Goal: Information Seeking & Learning: Learn about a topic

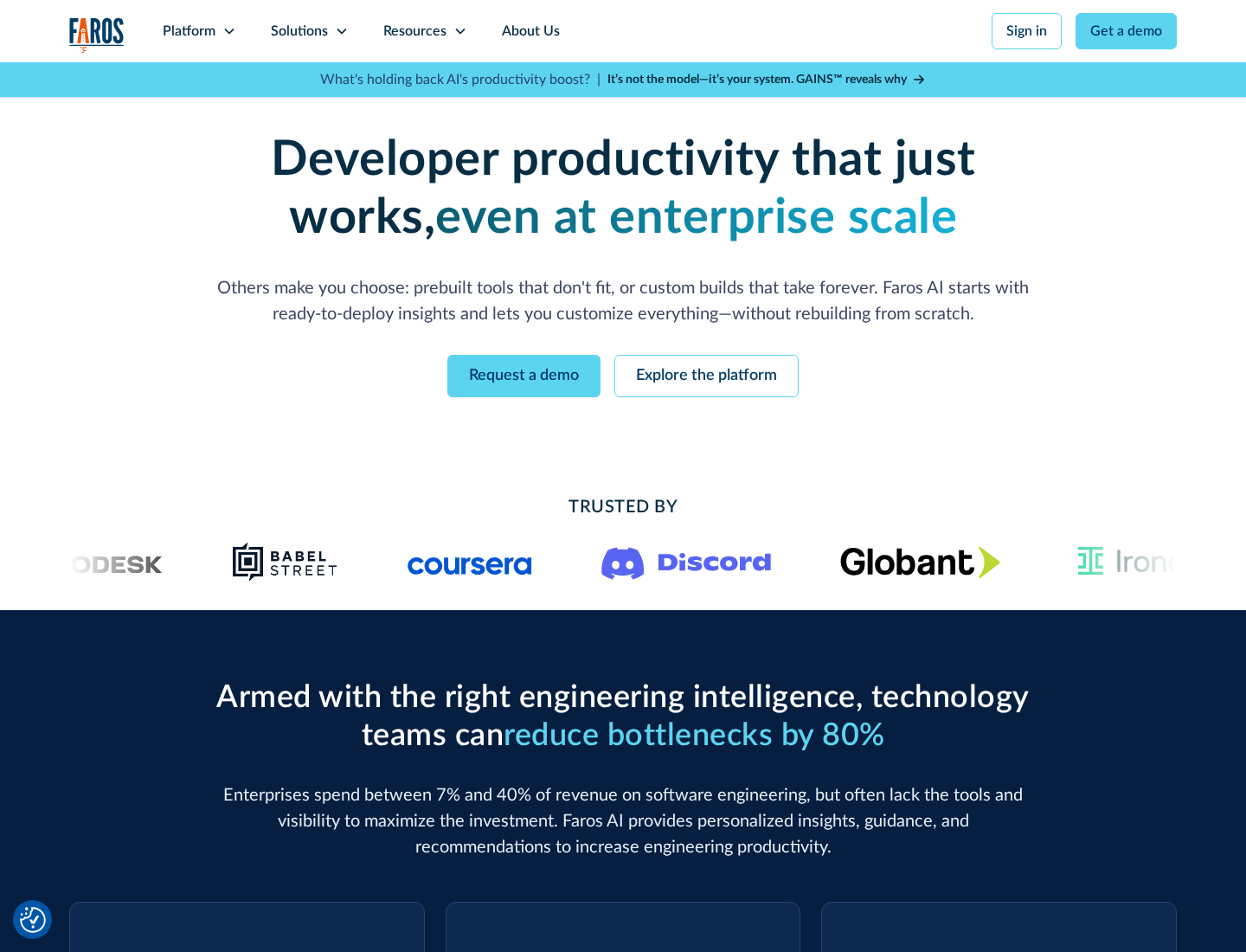
click at [228, 31] on icon at bounding box center [229, 31] width 14 height 14
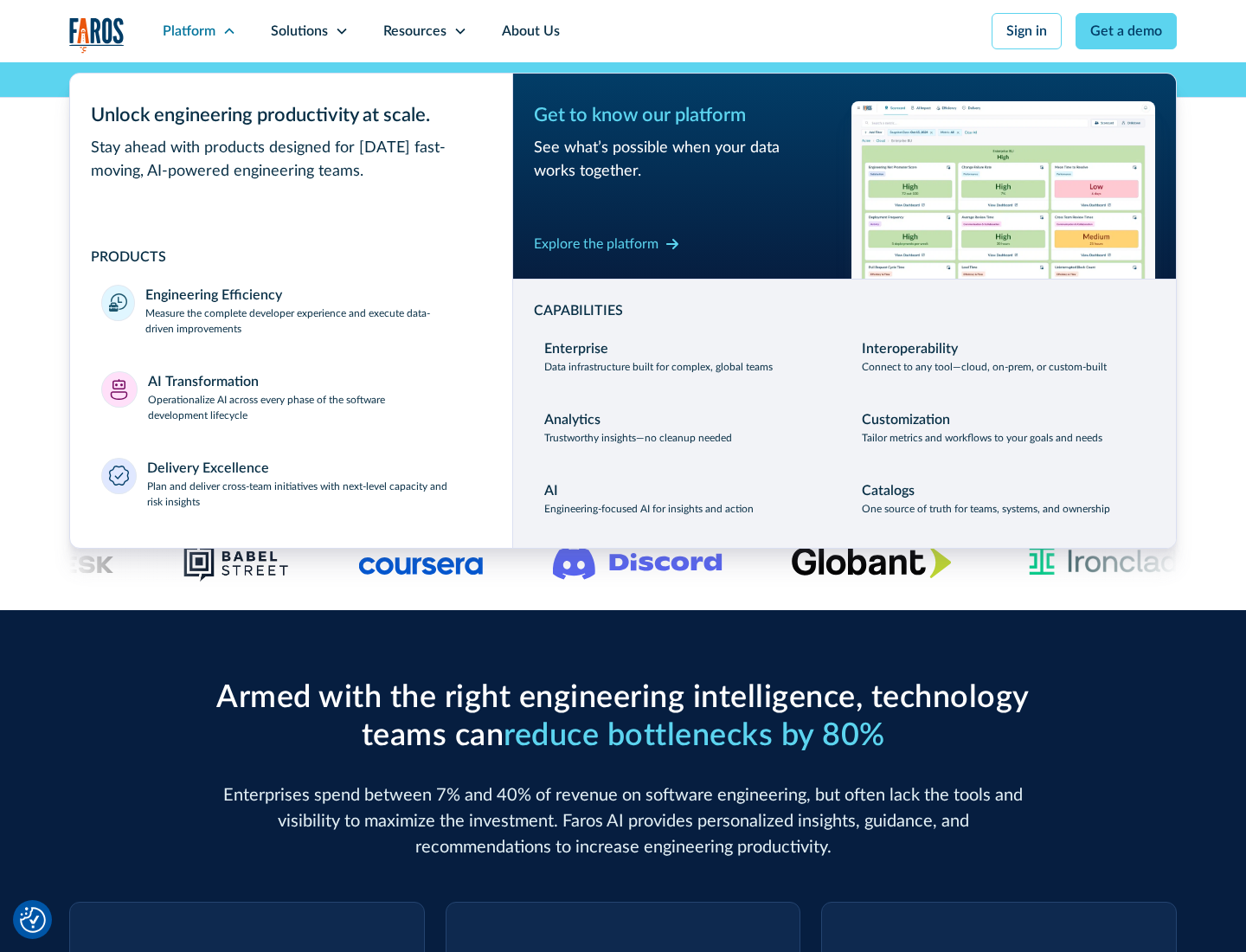
click at [313, 320] on p "Measure the complete developer experience and execute data-driven improvements" at bounding box center [312, 321] width 336 height 31
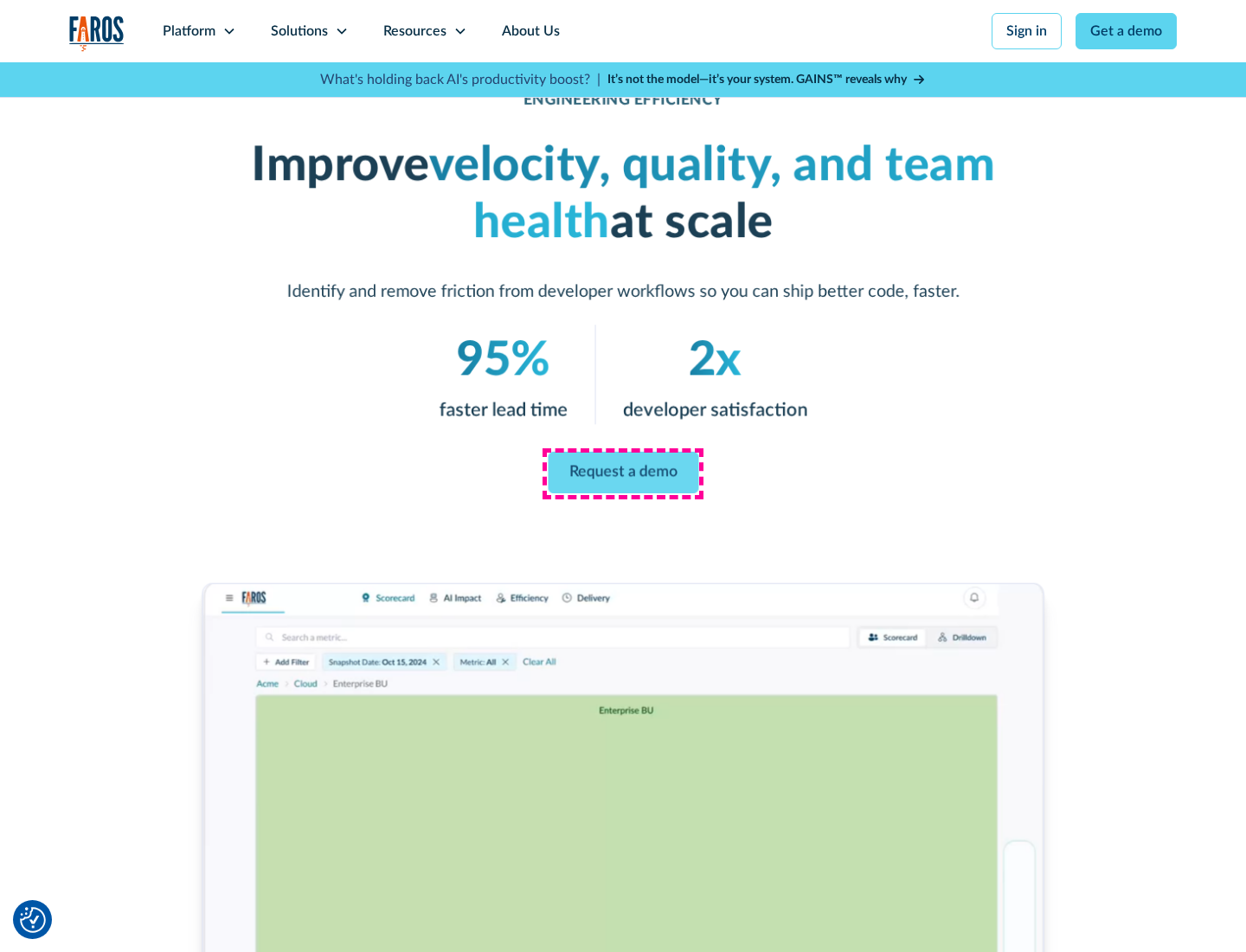
click at [623, 472] on link "Request a demo" at bounding box center [623, 472] width 151 height 41
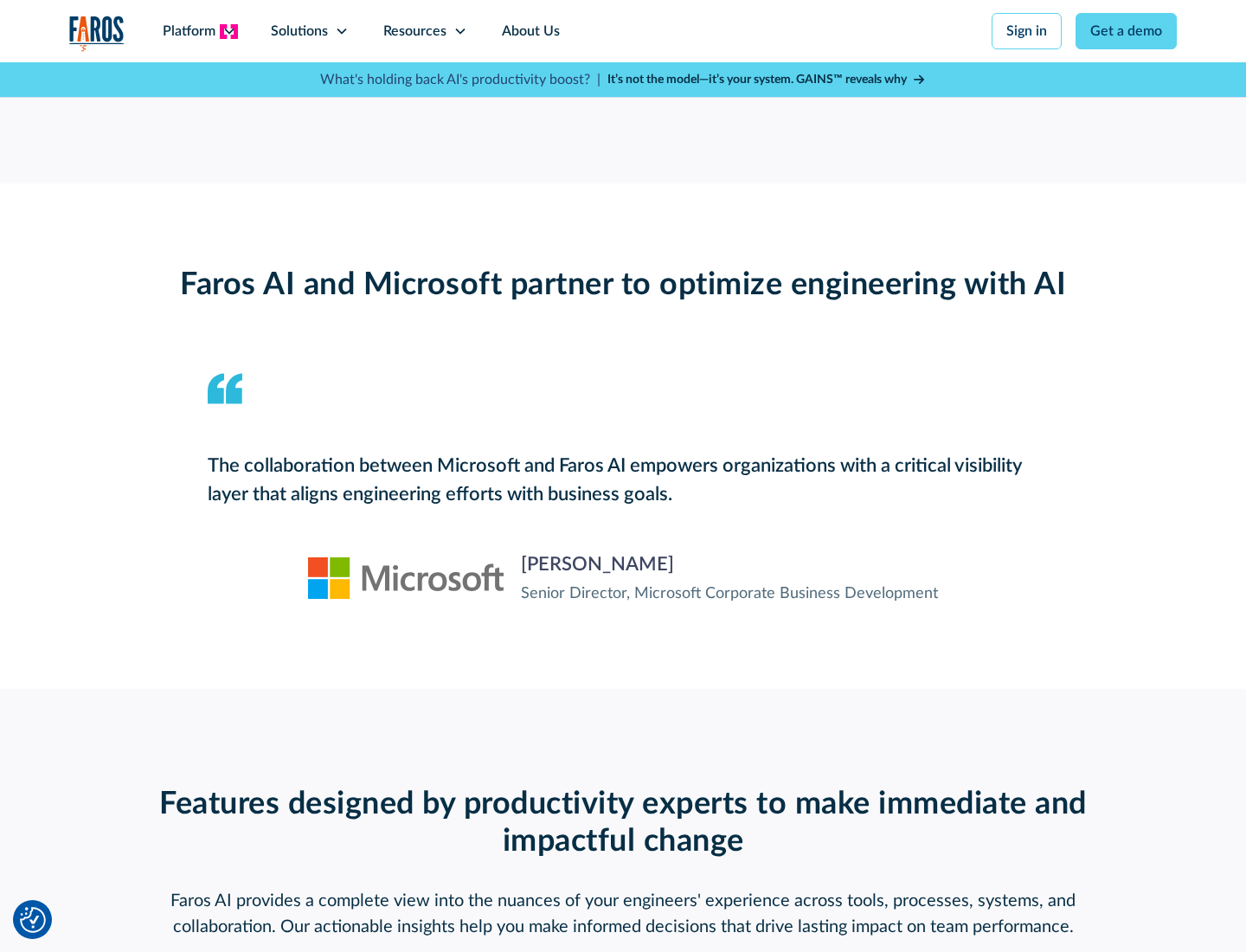
click at [228, 31] on icon at bounding box center [229, 31] width 14 height 14
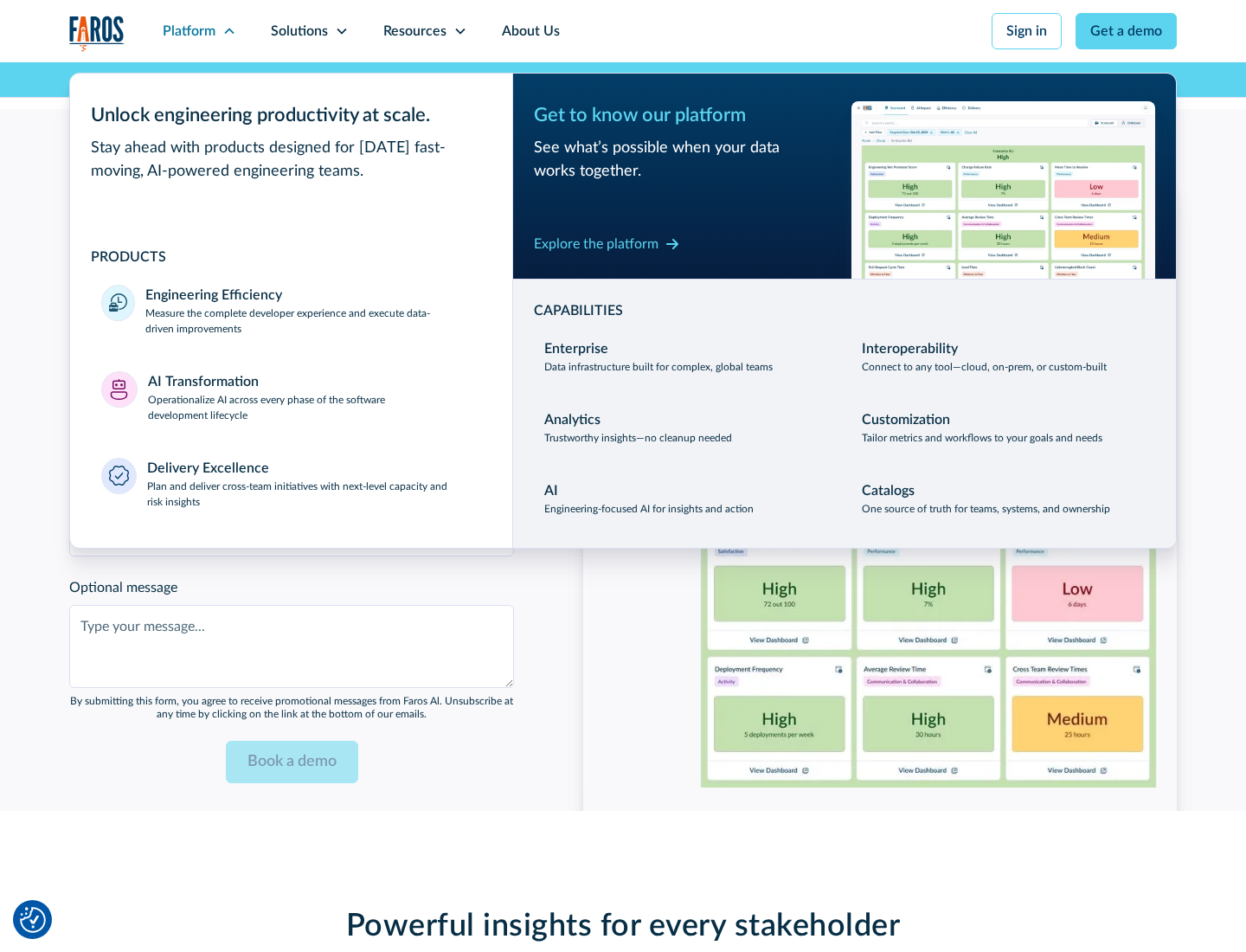
scroll to position [3796, 0]
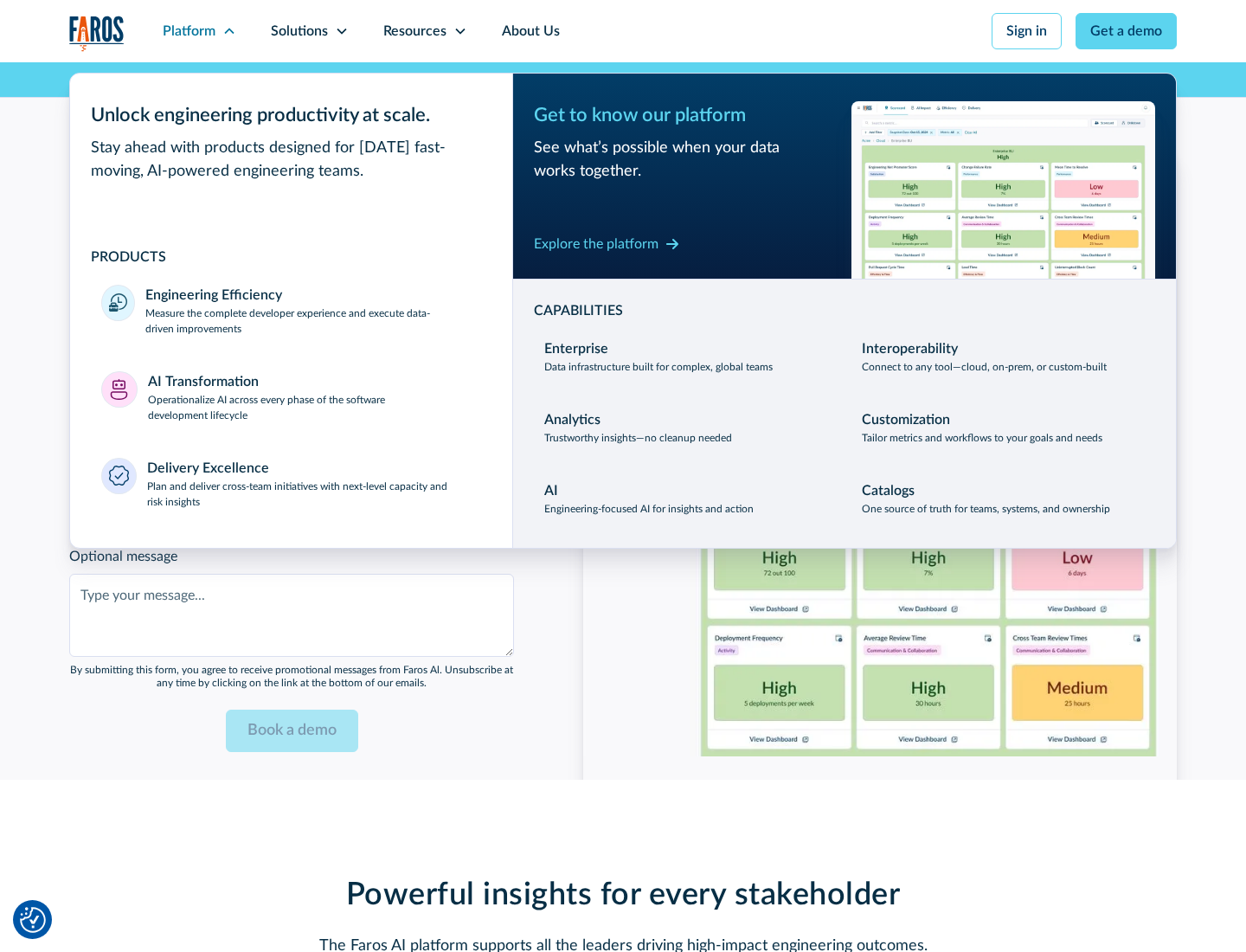
click at [314, 397] on p "Operationalize AI across every phase of the software development lifecycle" at bounding box center [314, 407] width 334 height 31
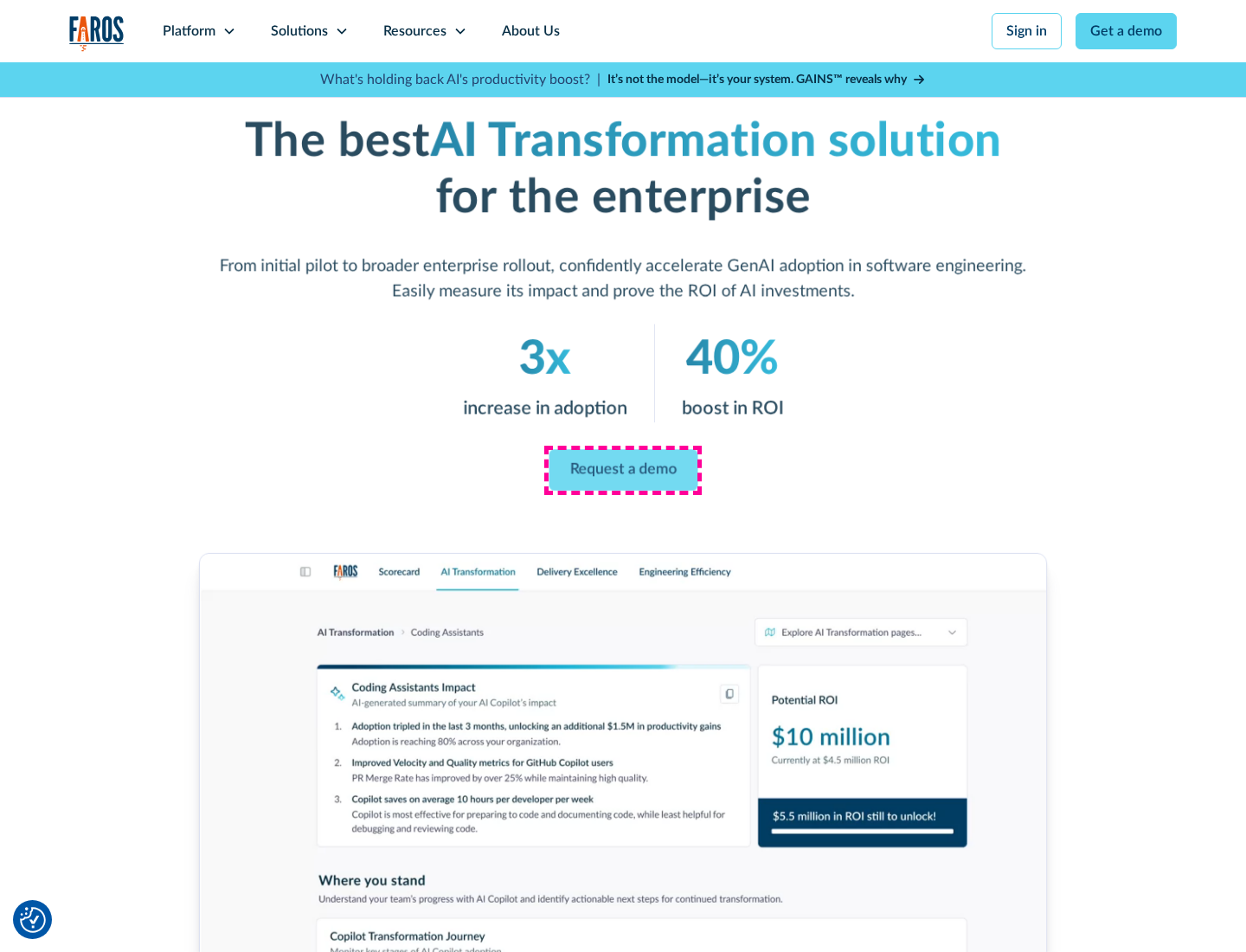
click at [623, 470] on link "Request a demo" at bounding box center [623, 470] width 149 height 41
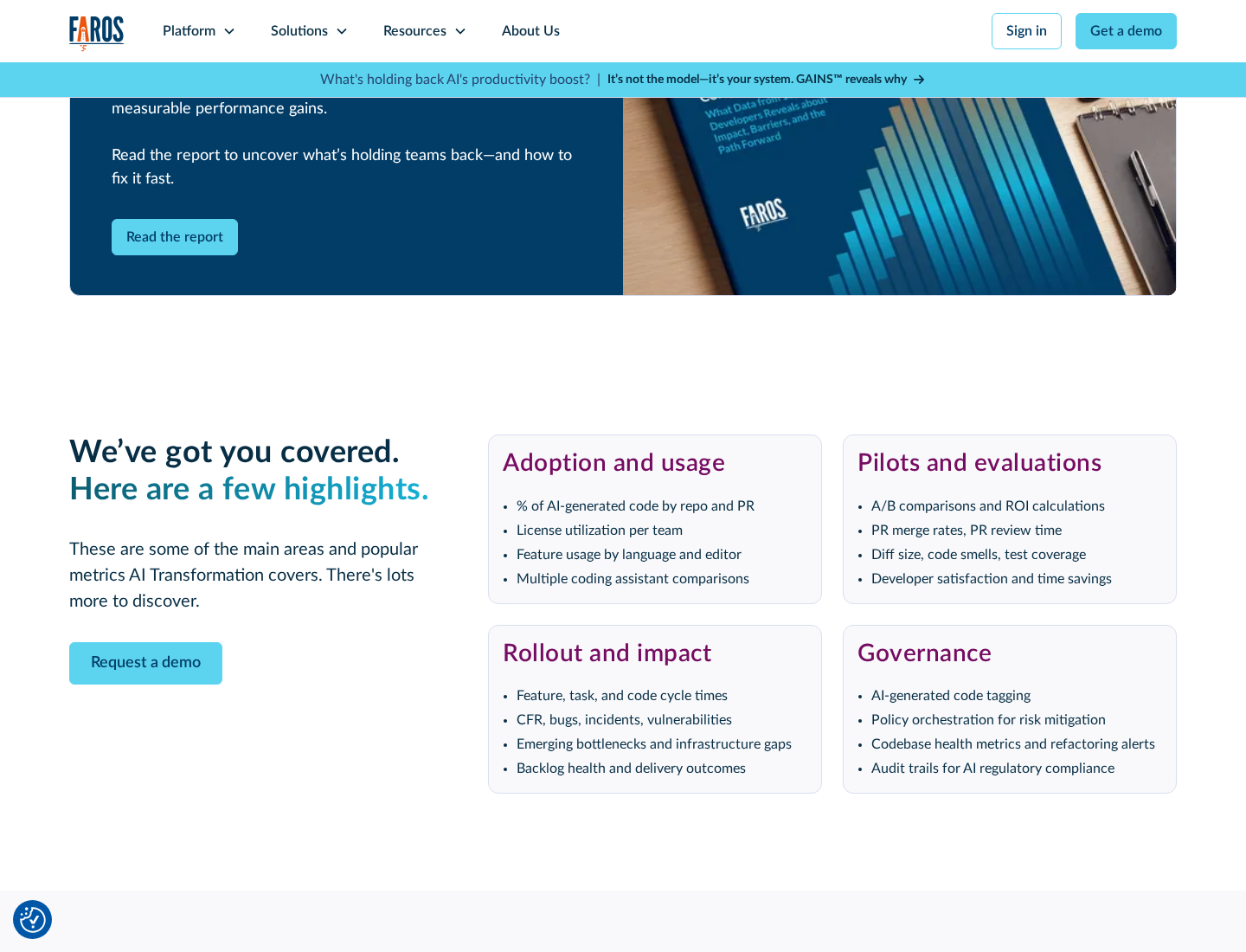
click at [199, 31] on div "Platform" at bounding box center [189, 30] width 53 height 21
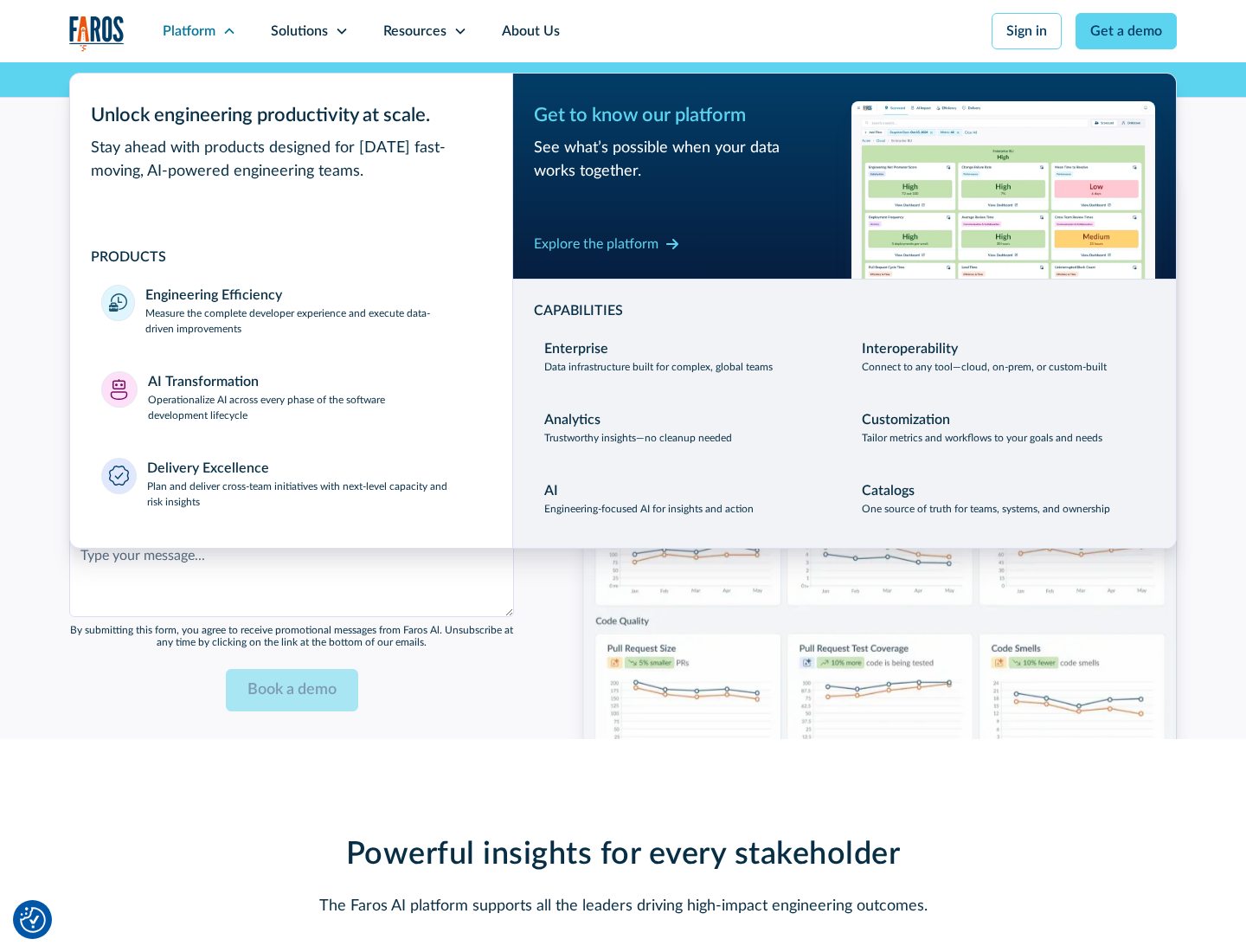
scroll to position [4213, 0]
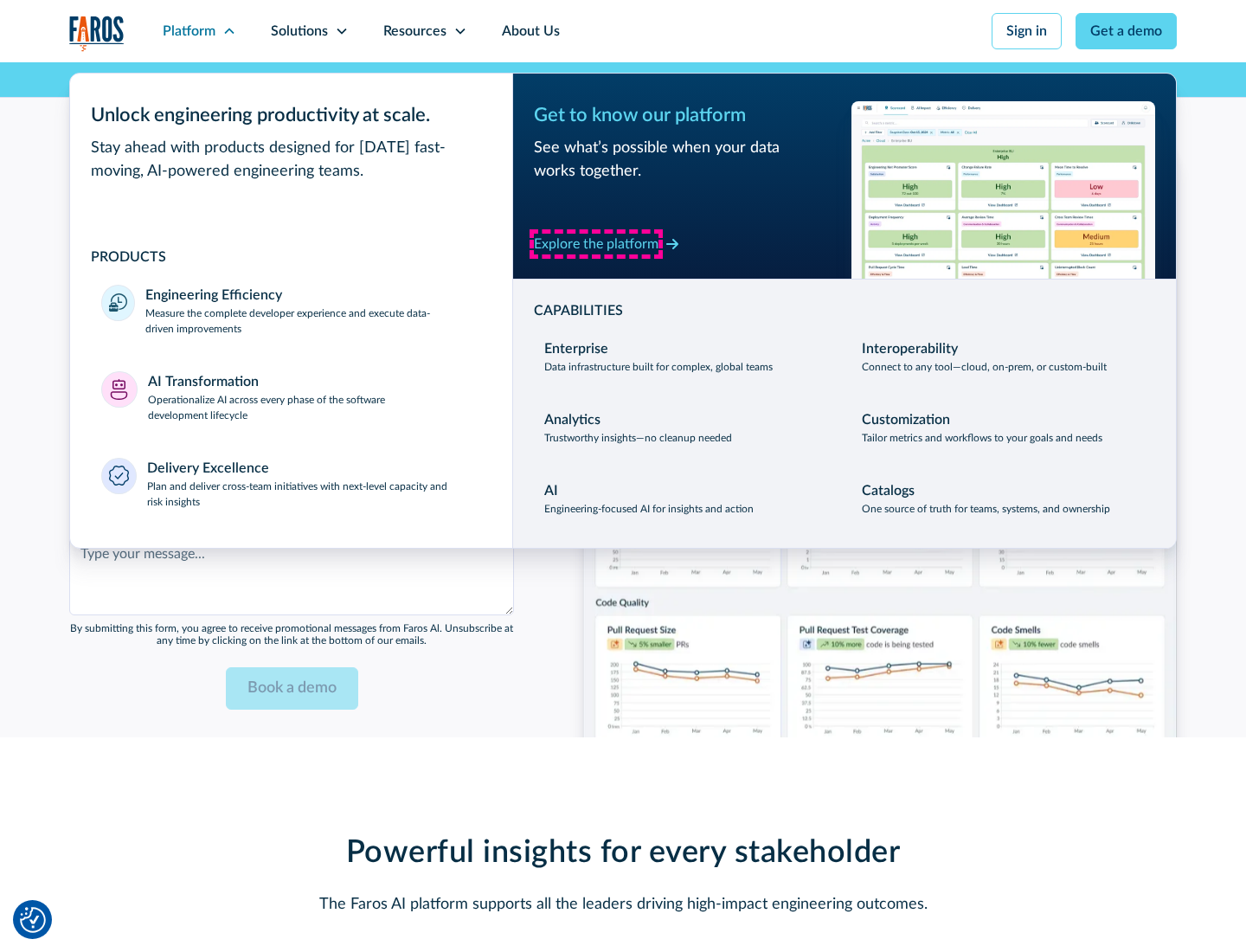
click at [597, 243] on div "Explore the platform" at bounding box center [596, 244] width 124 height 21
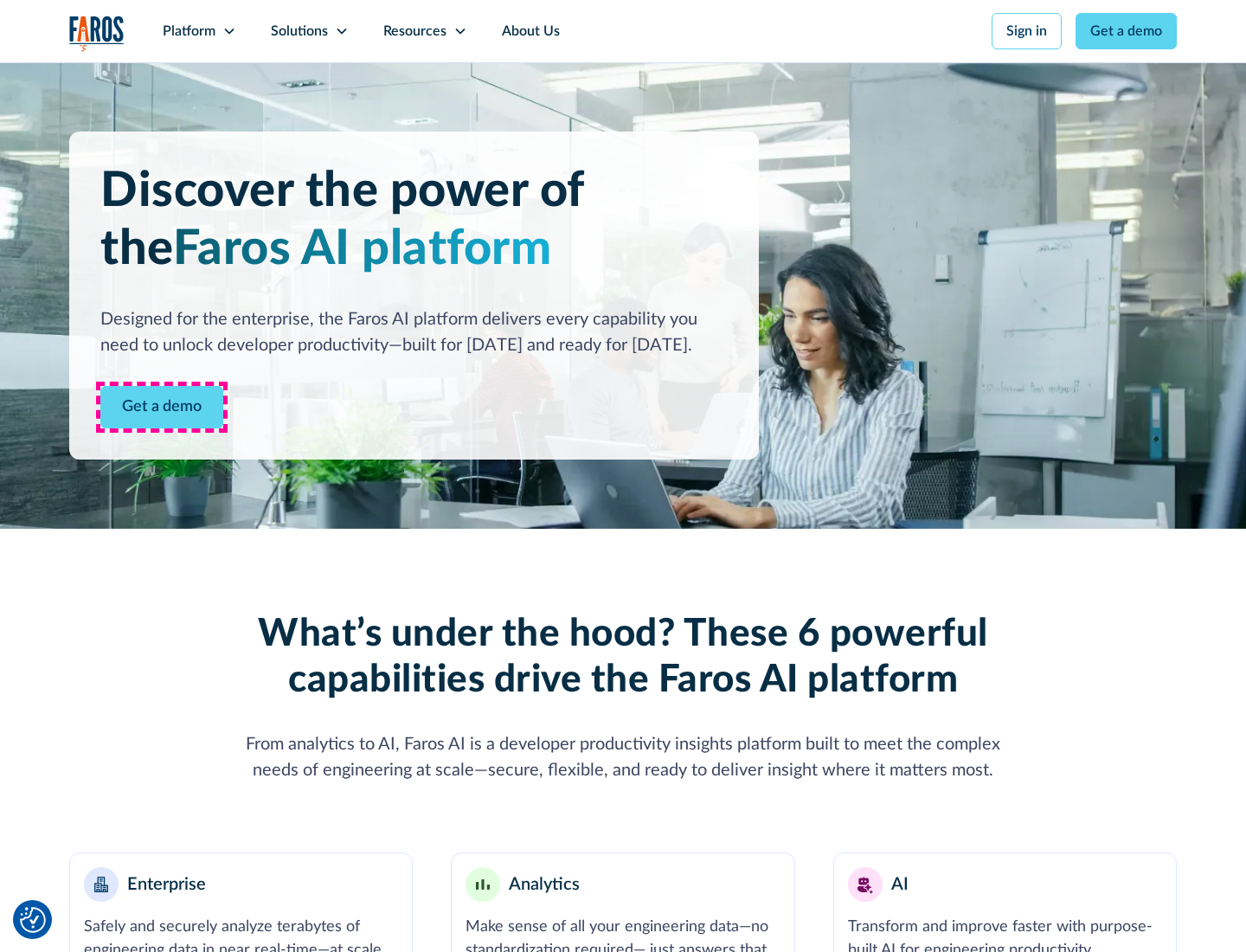
click at [162, 406] on link "Get a demo" at bounding box center [161, 406] width 122 height 42
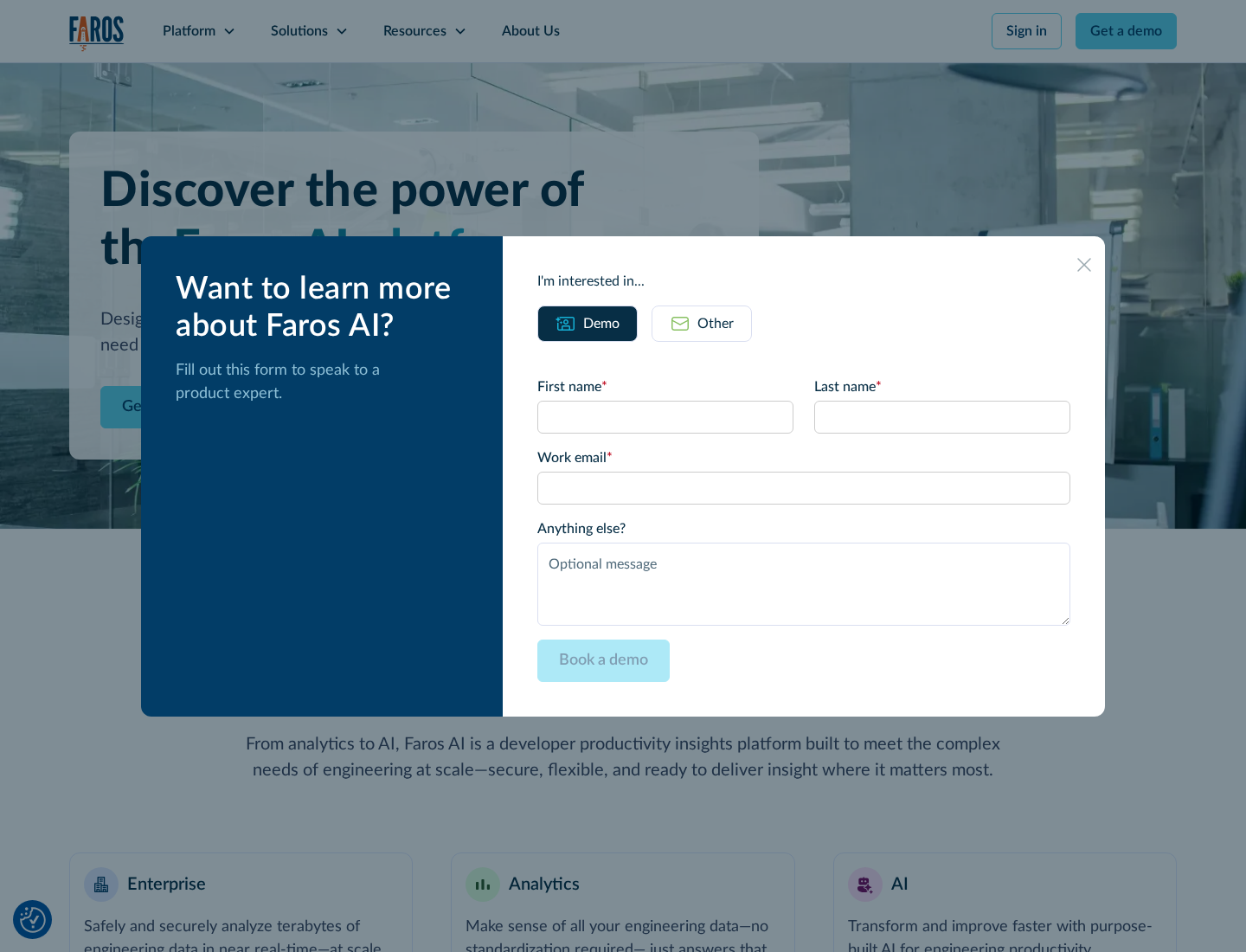
click at [716, 323] on div "Other" at bounding box center [715, 323] width 36 height 21
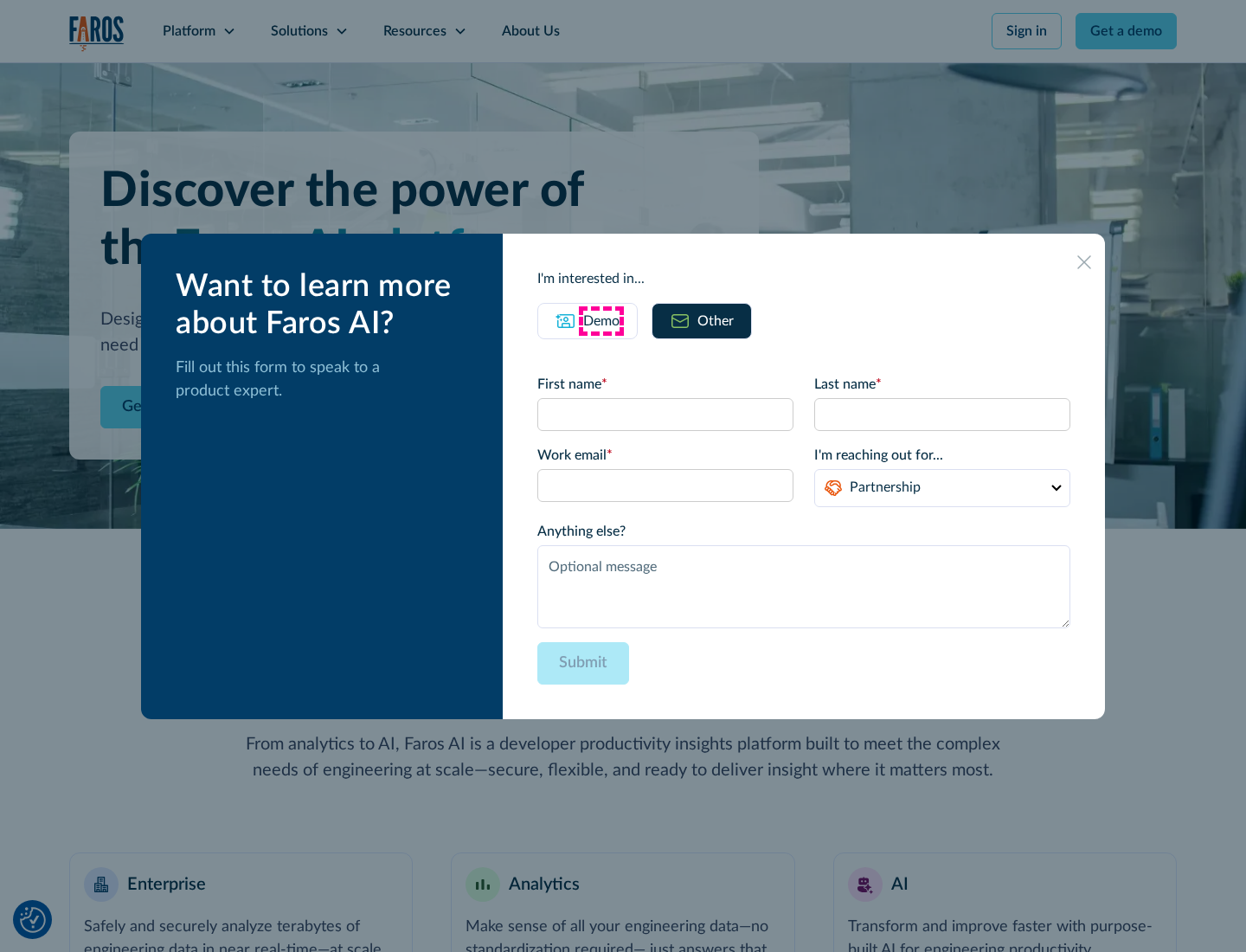
click at [601, 320] on div "Demo" at bounding box center [600, 320] width 36 height 21
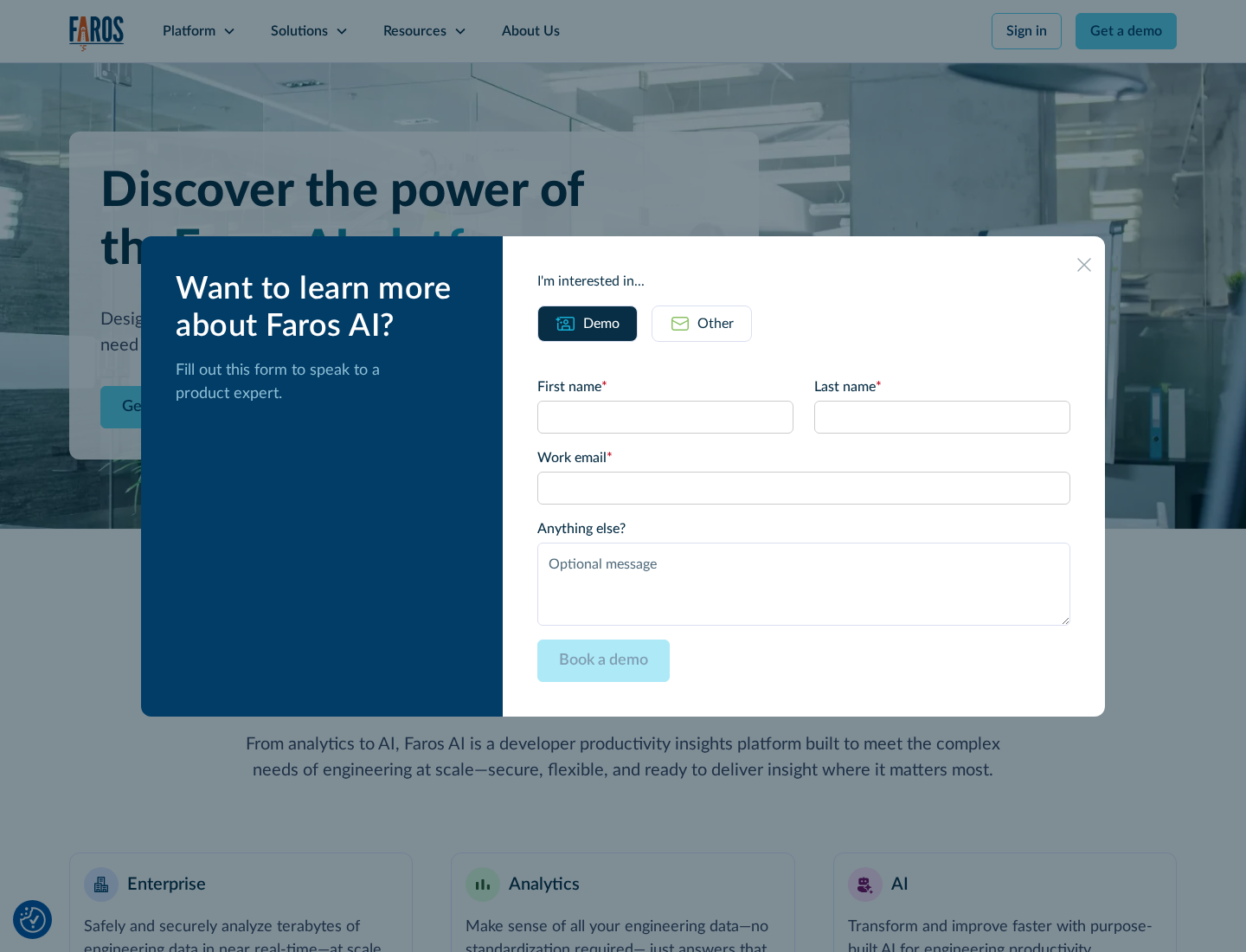
click at [1084, 263] on icon at bounding box center [1084, 264] width 14 height 14
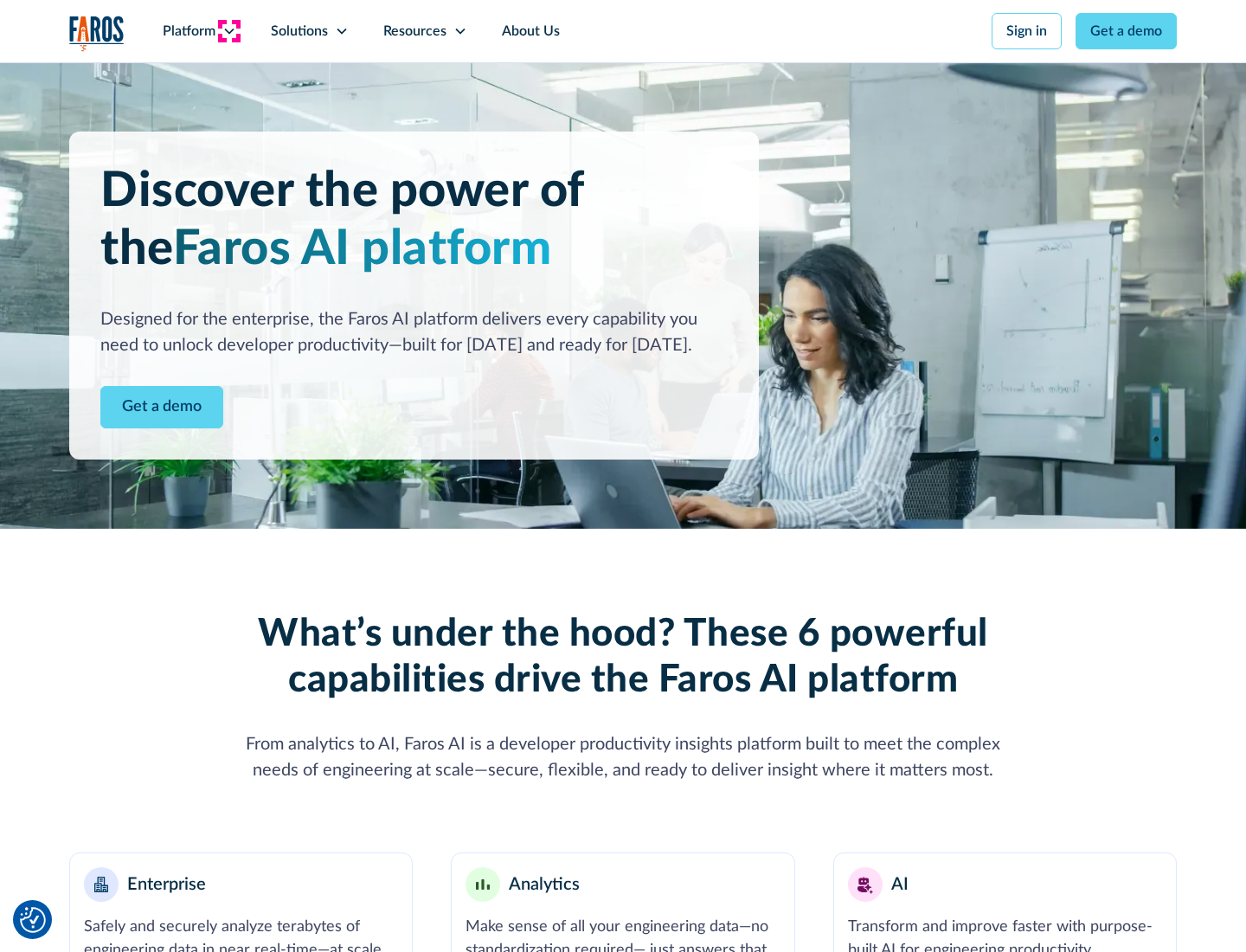
click at [228, 31] on icon at bounding box center [229, 31] width 14 height 14
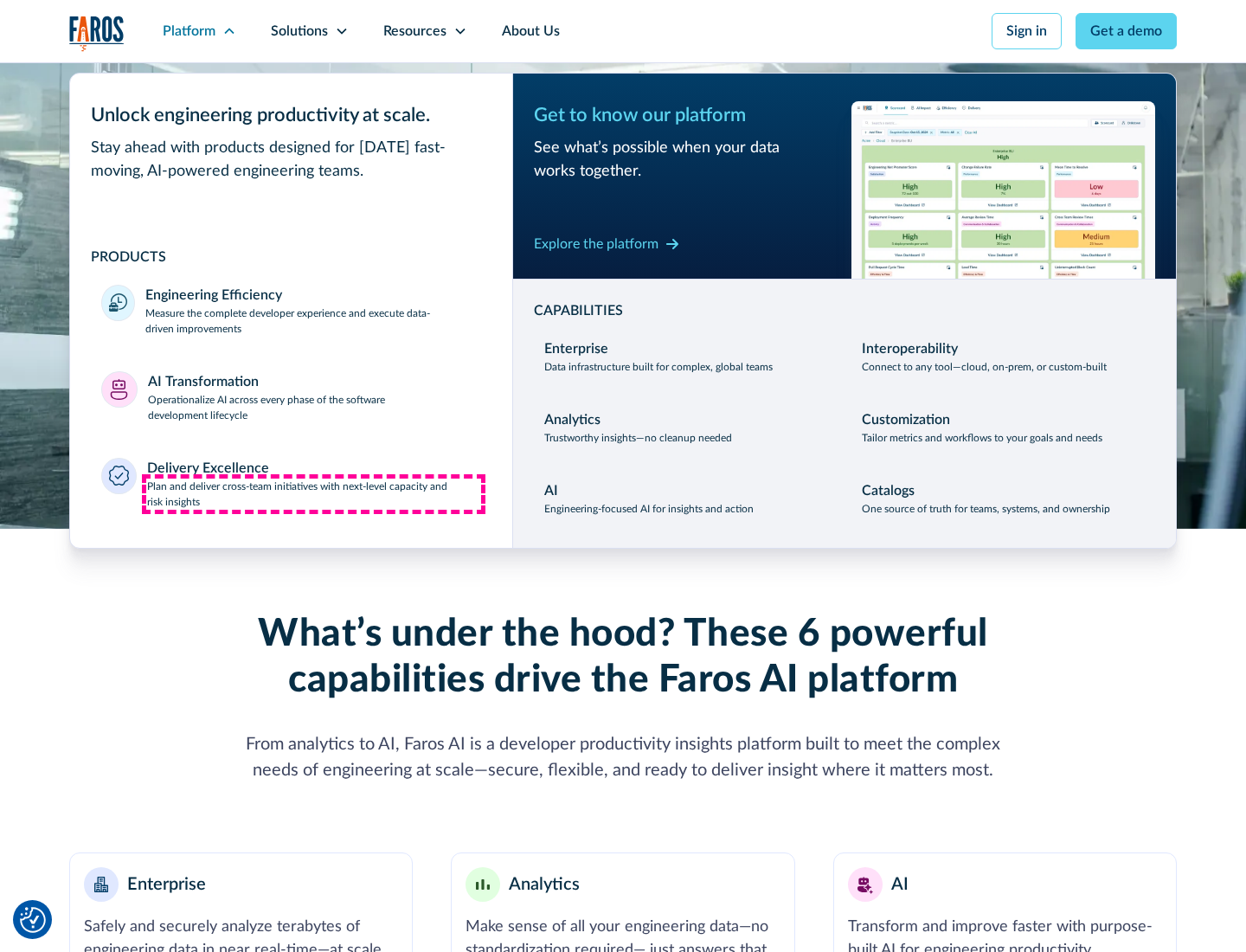
click at [313, 494] on p "Plan and deliver cross-team initiatives with next-level capacity and risk insig…" at bounding box center [314, 495] width 335 height 31
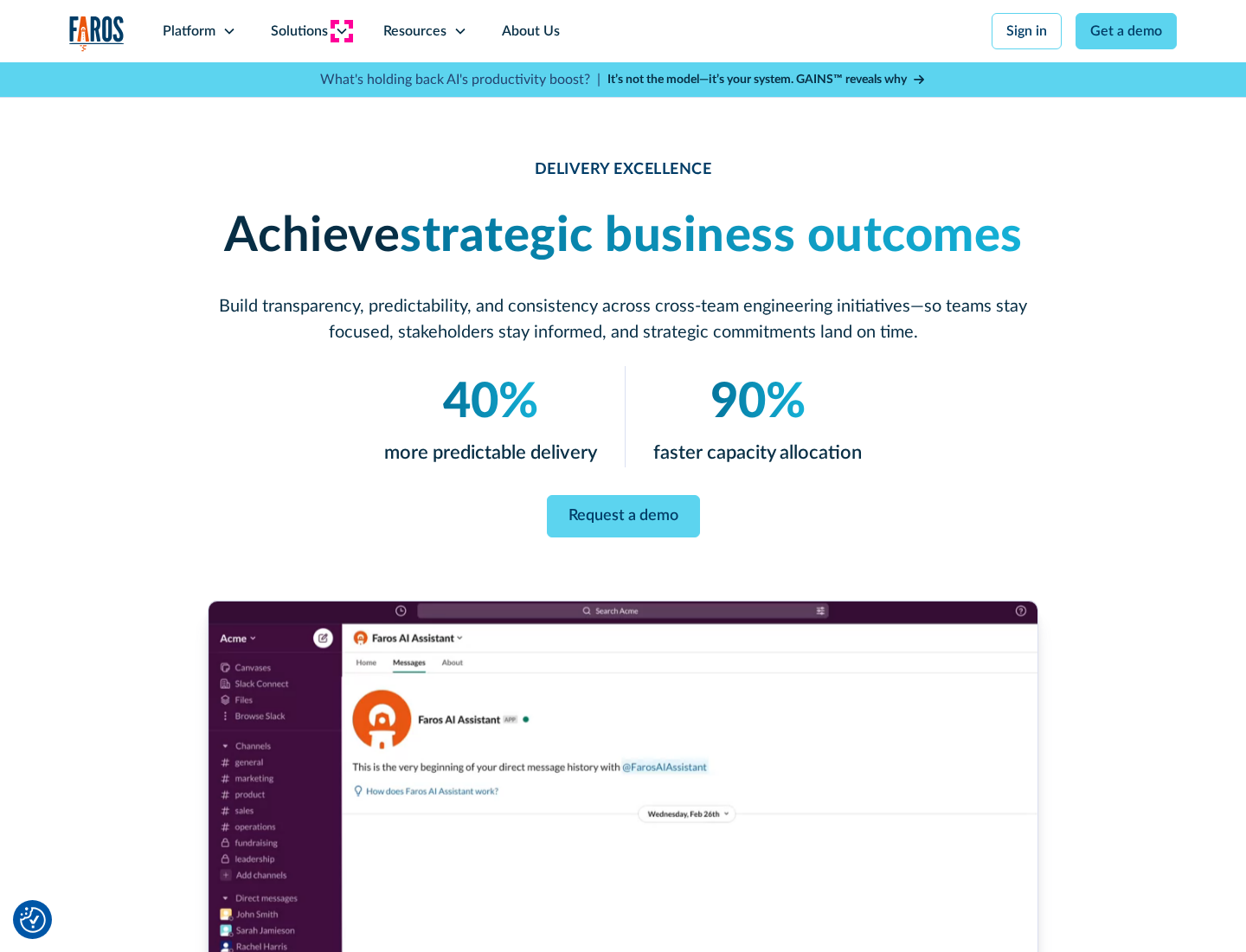
click at [341, 31] on icon at bounding box center [342, 31] width 14 height 14
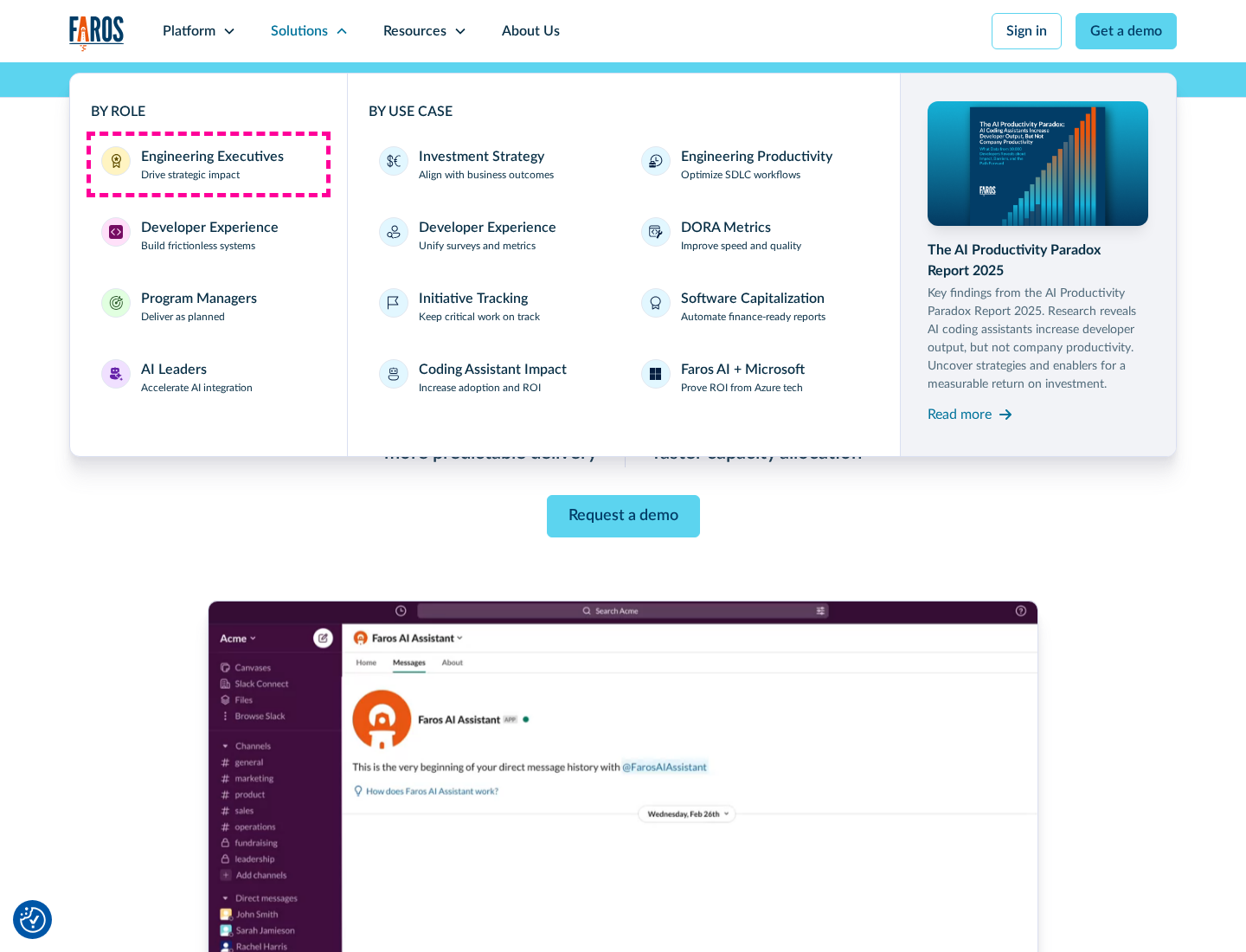
click at [208, 165] on div "Engineering Executives" at bounding box center [213, 156] width 143 height 21
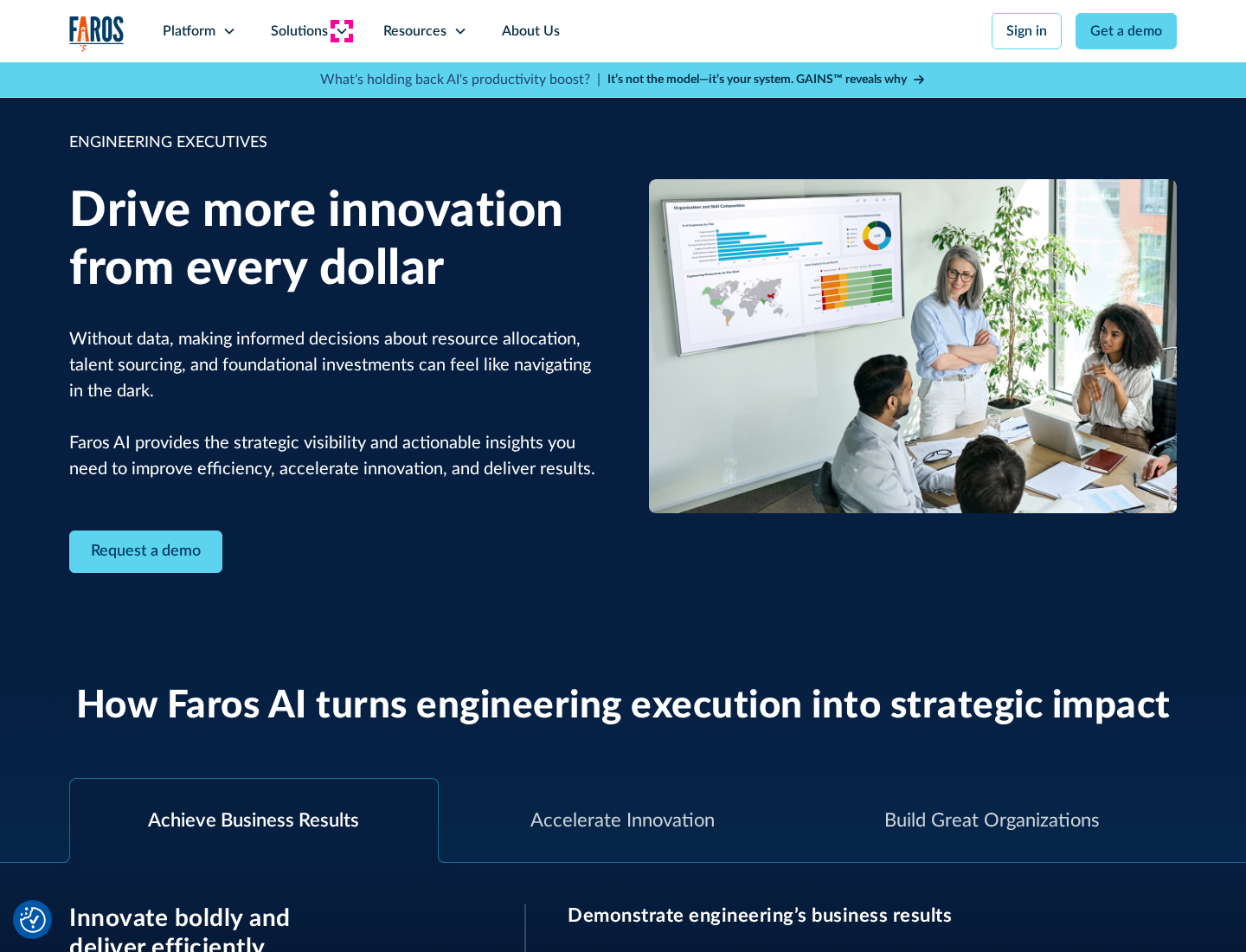
click at [341, 31] on icon at bounding box center [342, 31] width 14 height 14
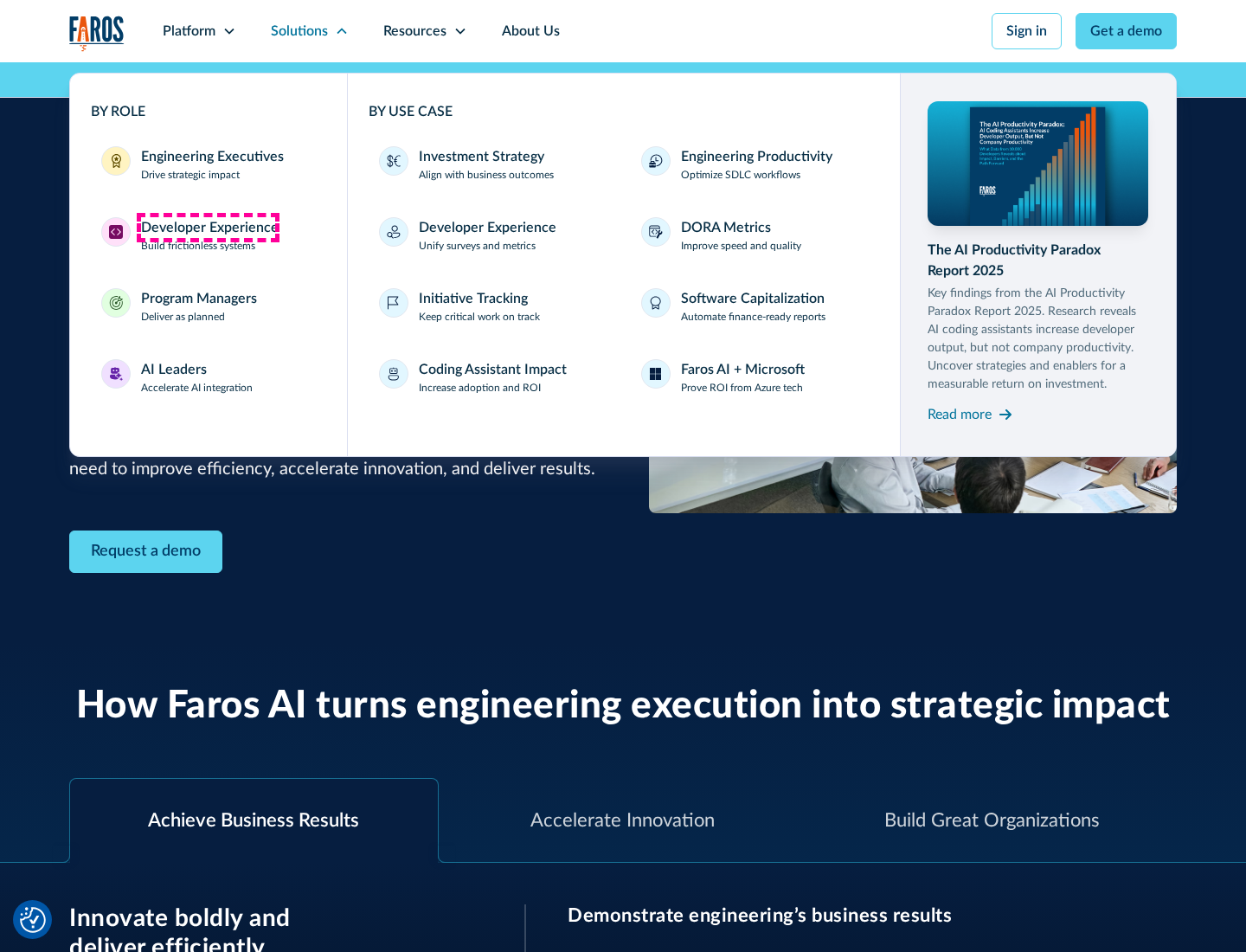
click at [208, 227] on div "Developer Experience" at bounding box center [210, 227] width 137 height 21
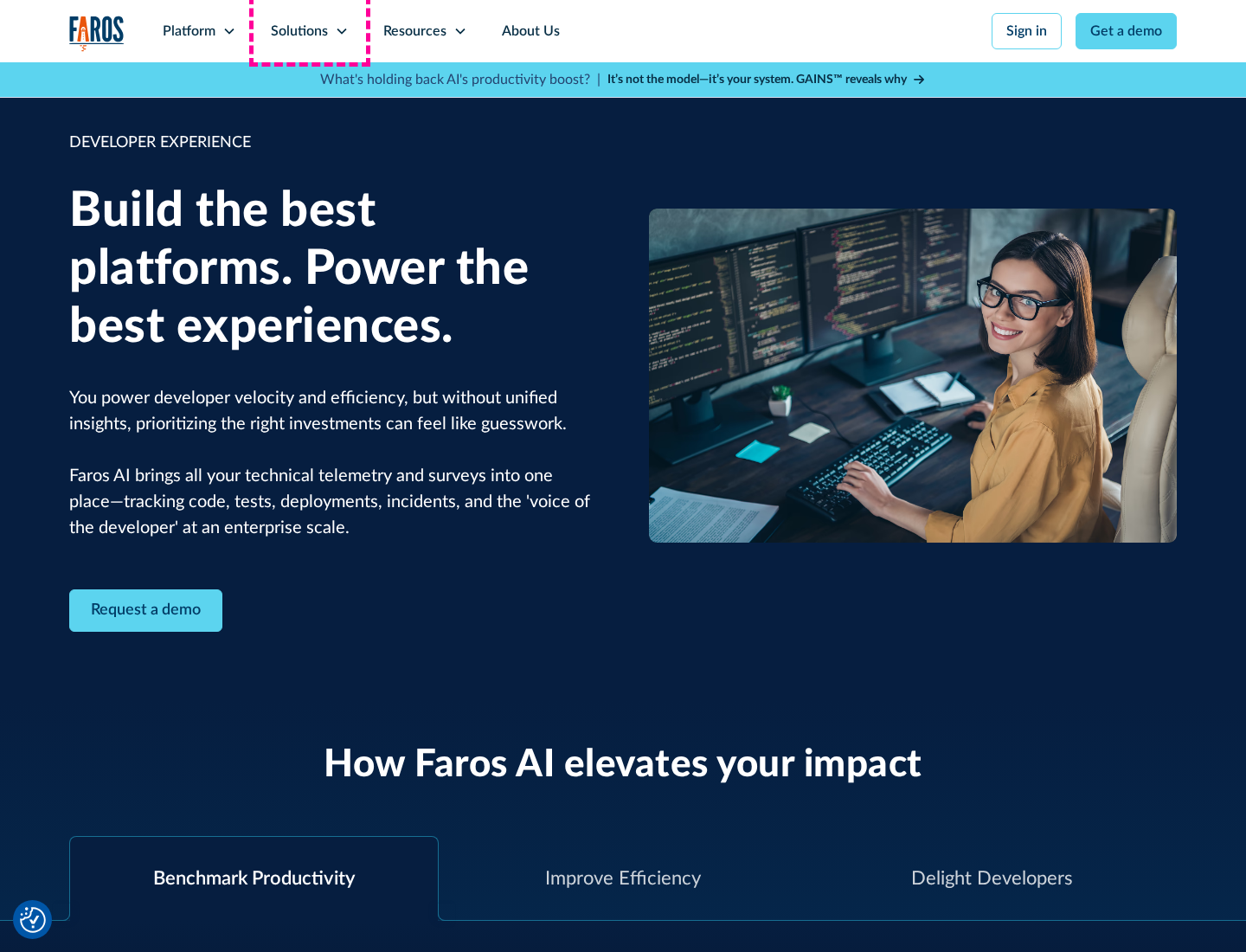
click at [309, 31] on div "Solutions" at bounding box center [300, 30] width 57 height 21
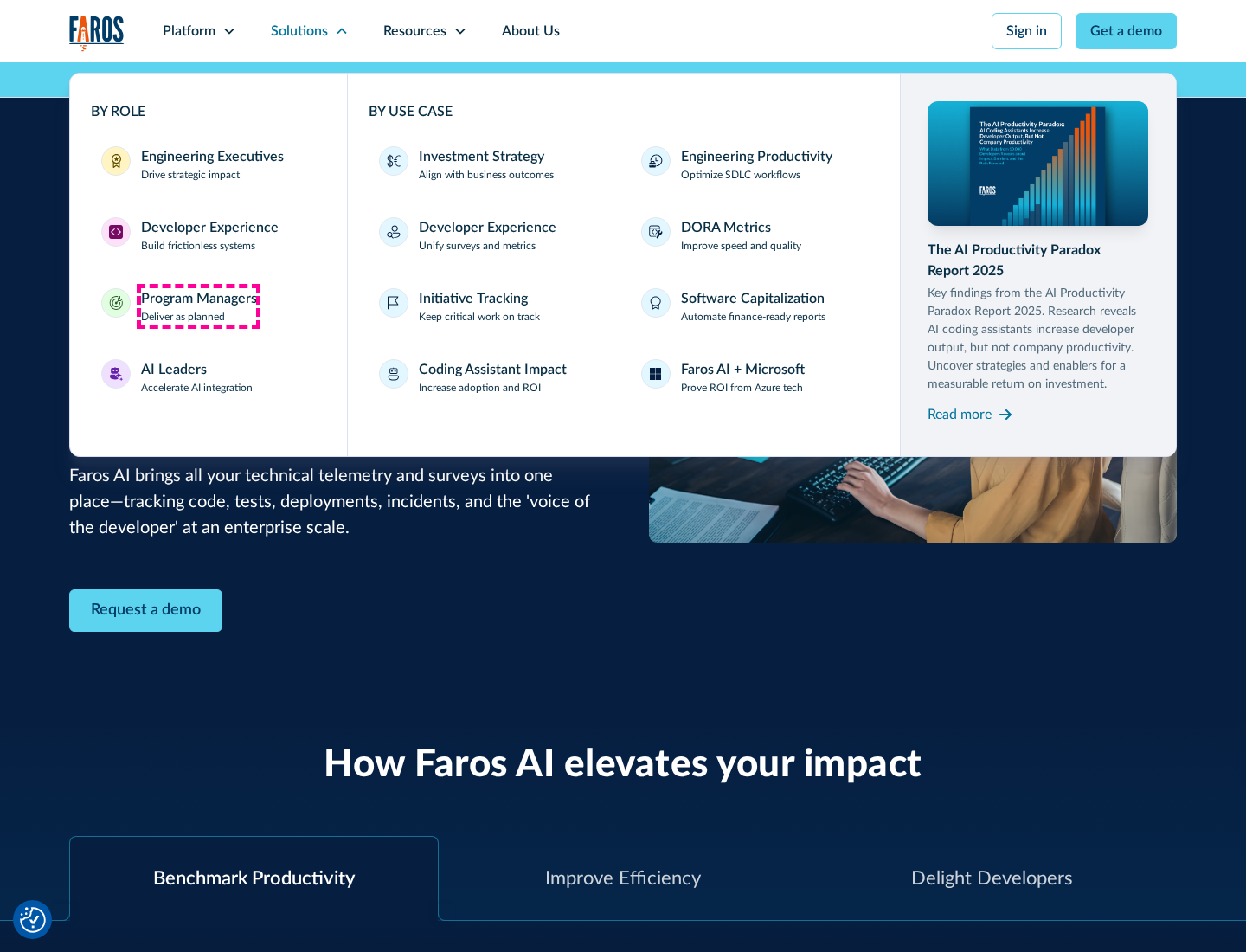
click at [198, 307] on div "Program Managers" at bounding box center [199, 298] width 116 height 21
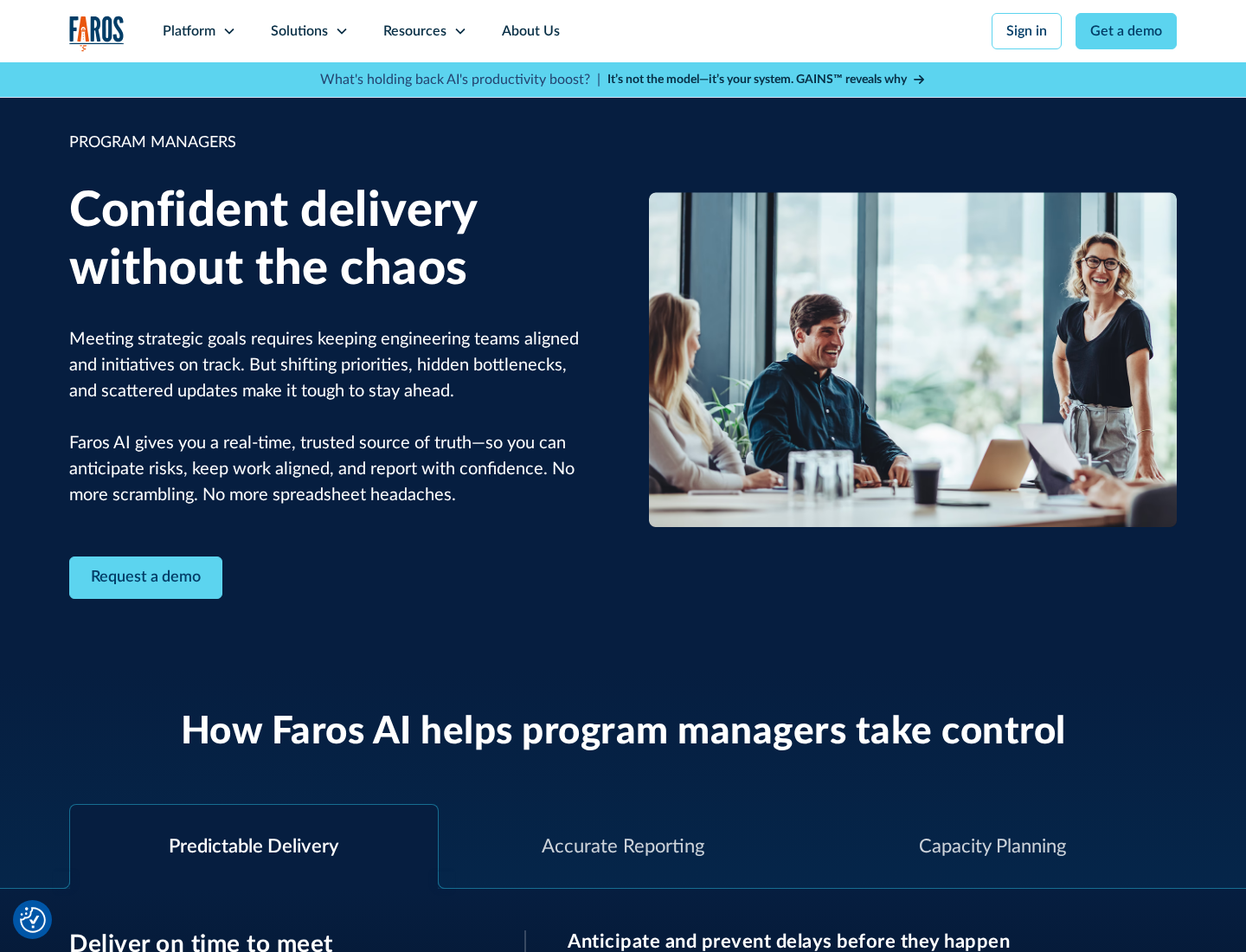
click at [341, 31] on icon at bounding box center [342, 31] width 14 height 14
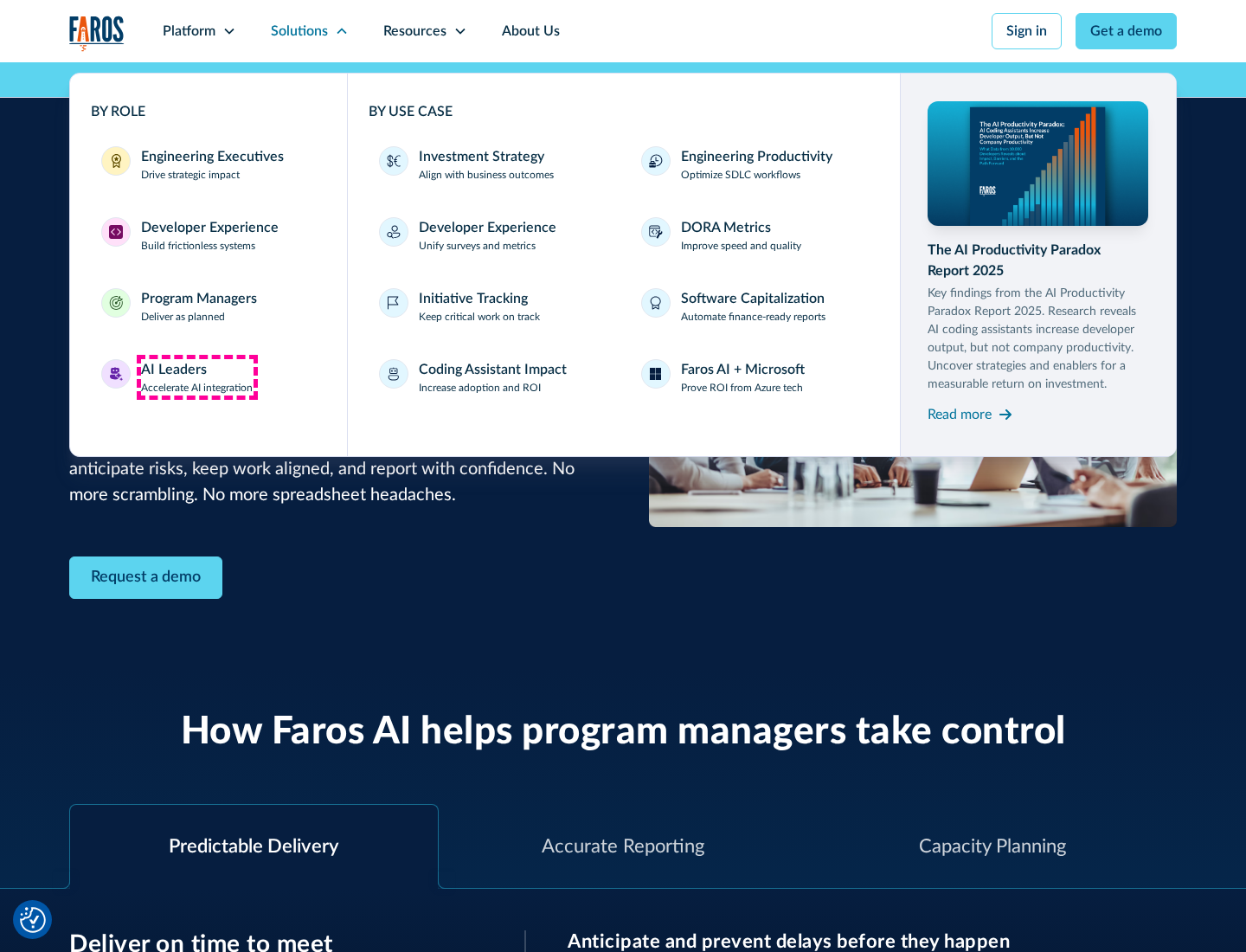
click at [197, 377] on div "AI Leaders" at bounding box center [173, 369] width 66 height 21
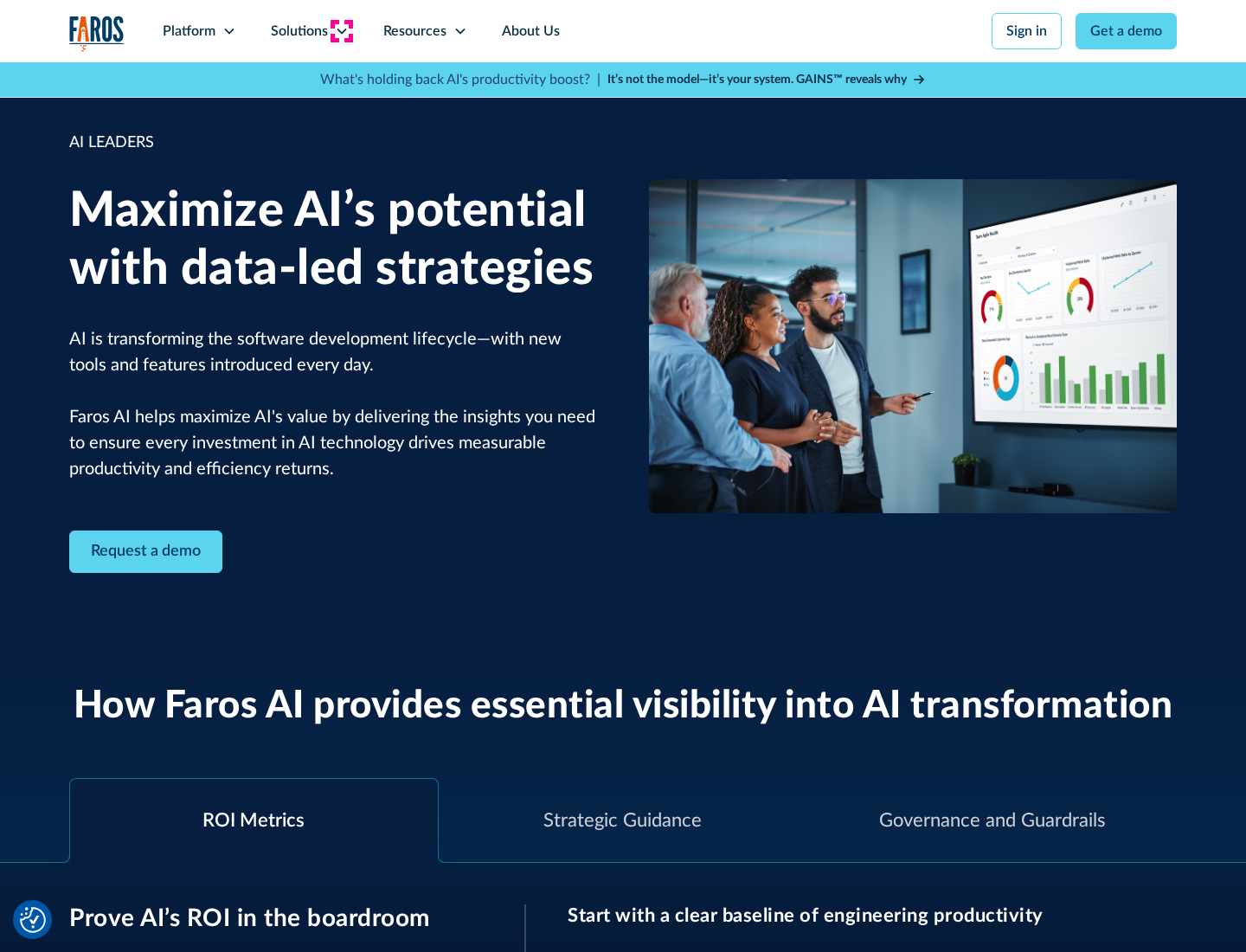
click at [341, 31] on icon at bounding box center [342, 31] width 14 height 14
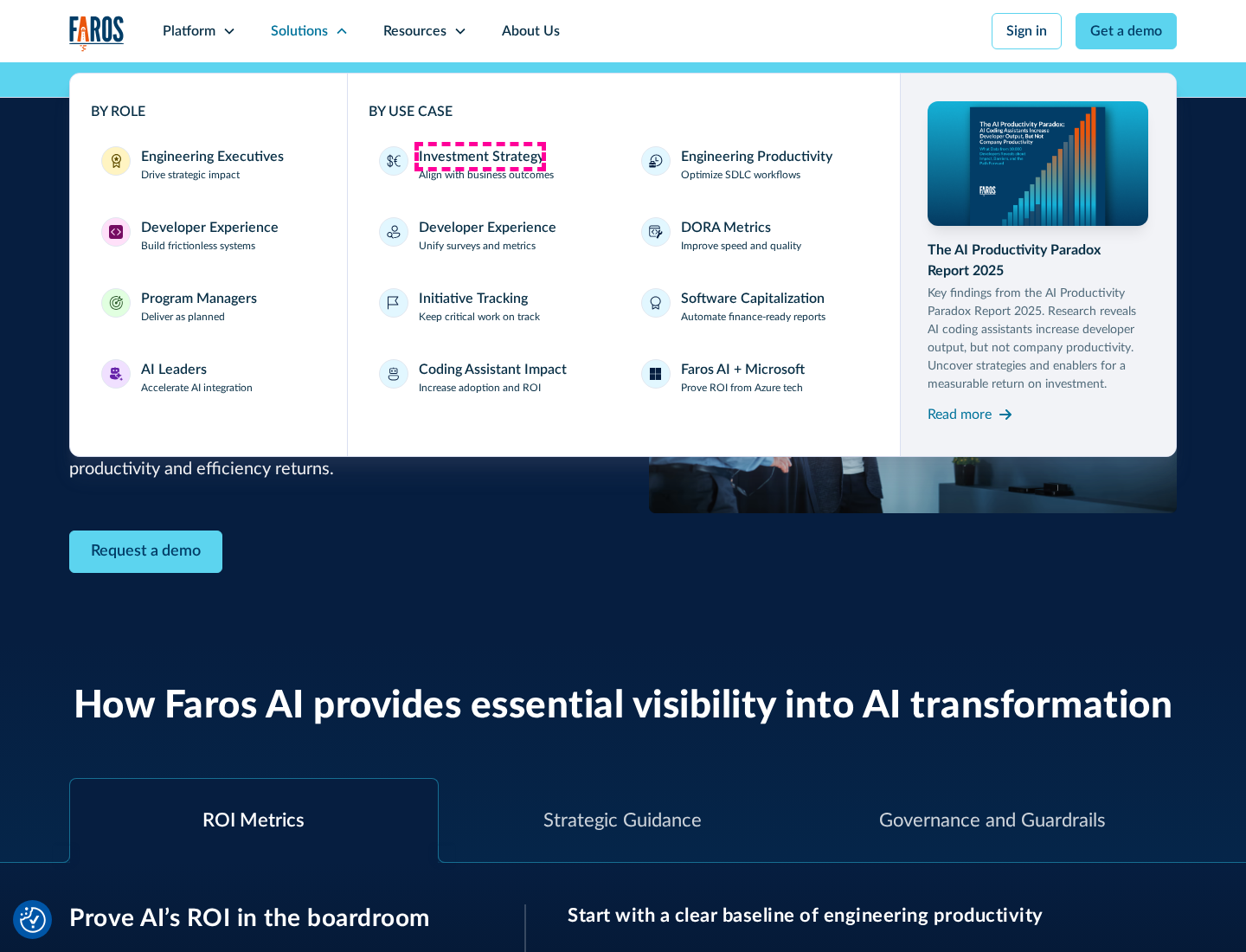
click at [479, 157] on div "Investment Strategy" at bounding box center [482, 156] width 125 height 21
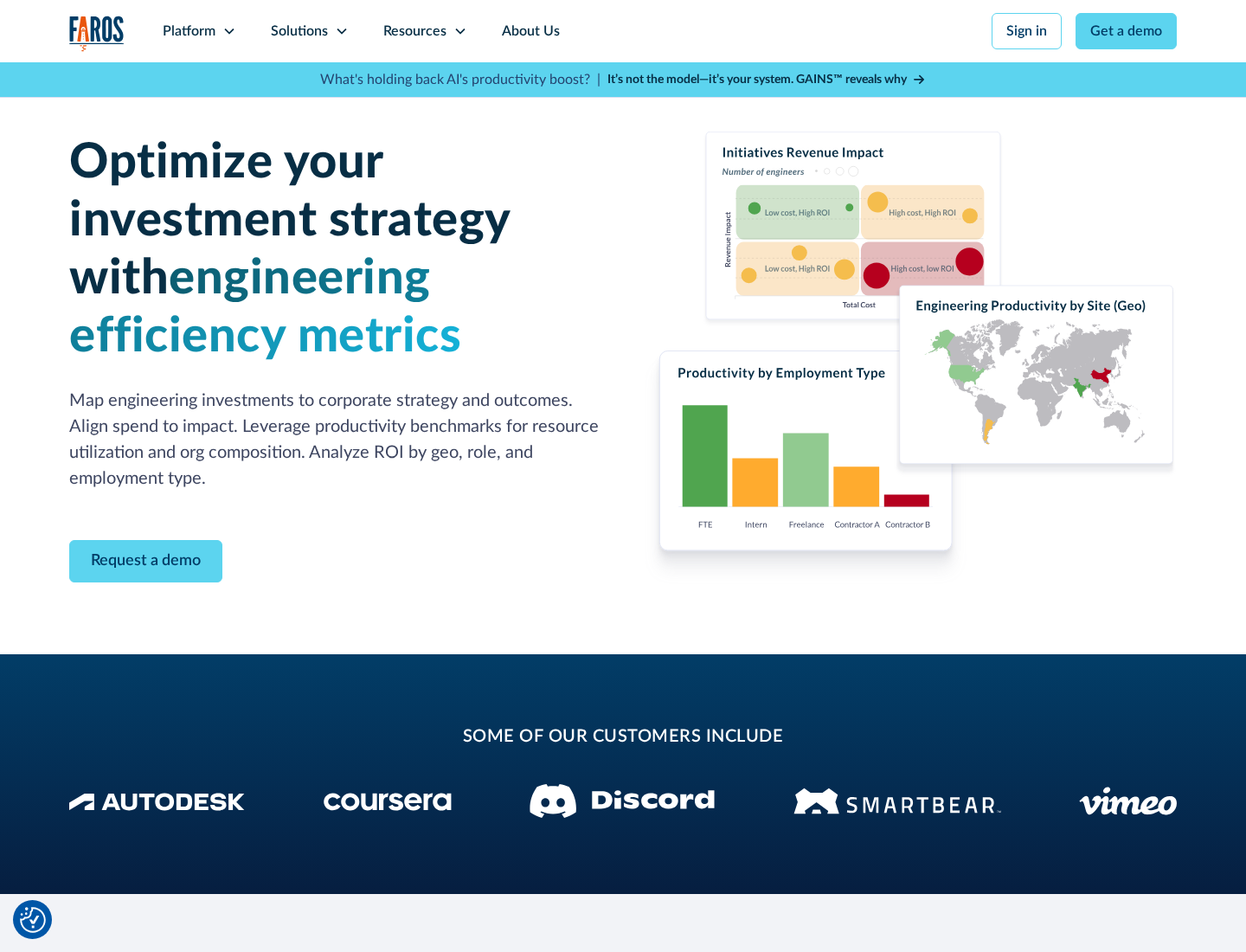
click at [341, 31] on icon at bounding box center [342, 31] width 14 height 14
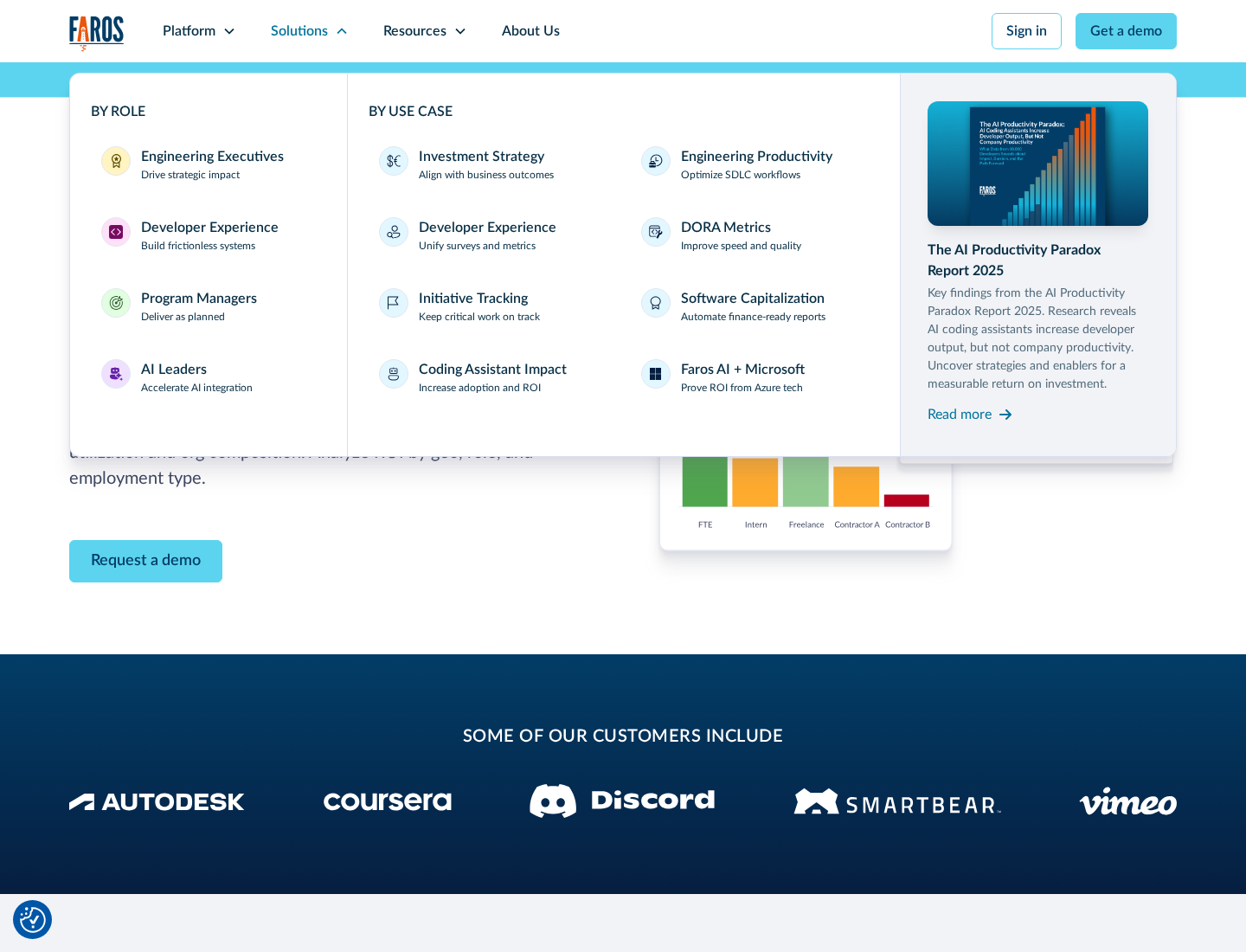
click at [742, 388] on p "Prove ROI from Azure tech" at bounding box center [742, 388] width 122 height 16
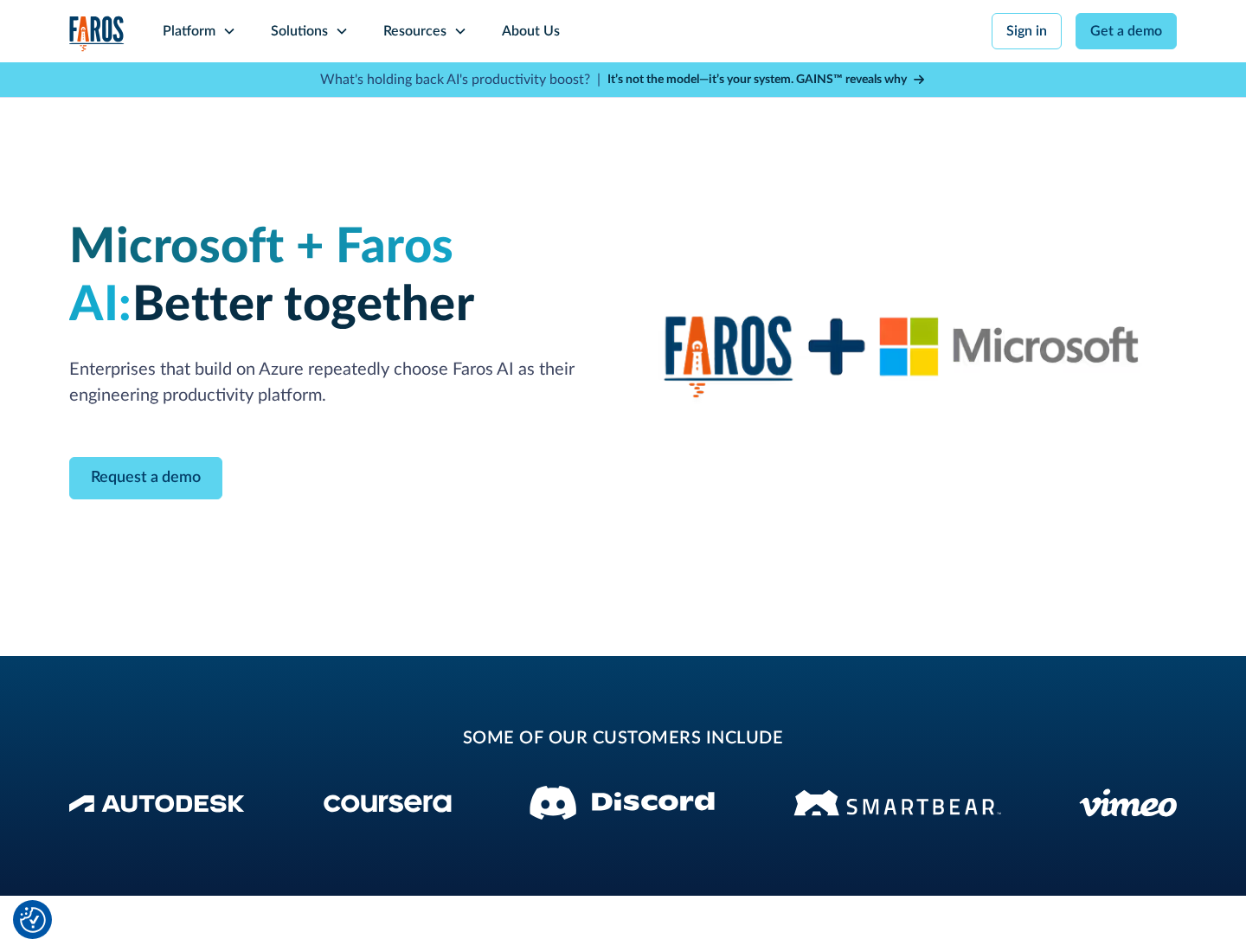
click at [341, 31] on icon at bounding box center [342, 31] width 14 height 14
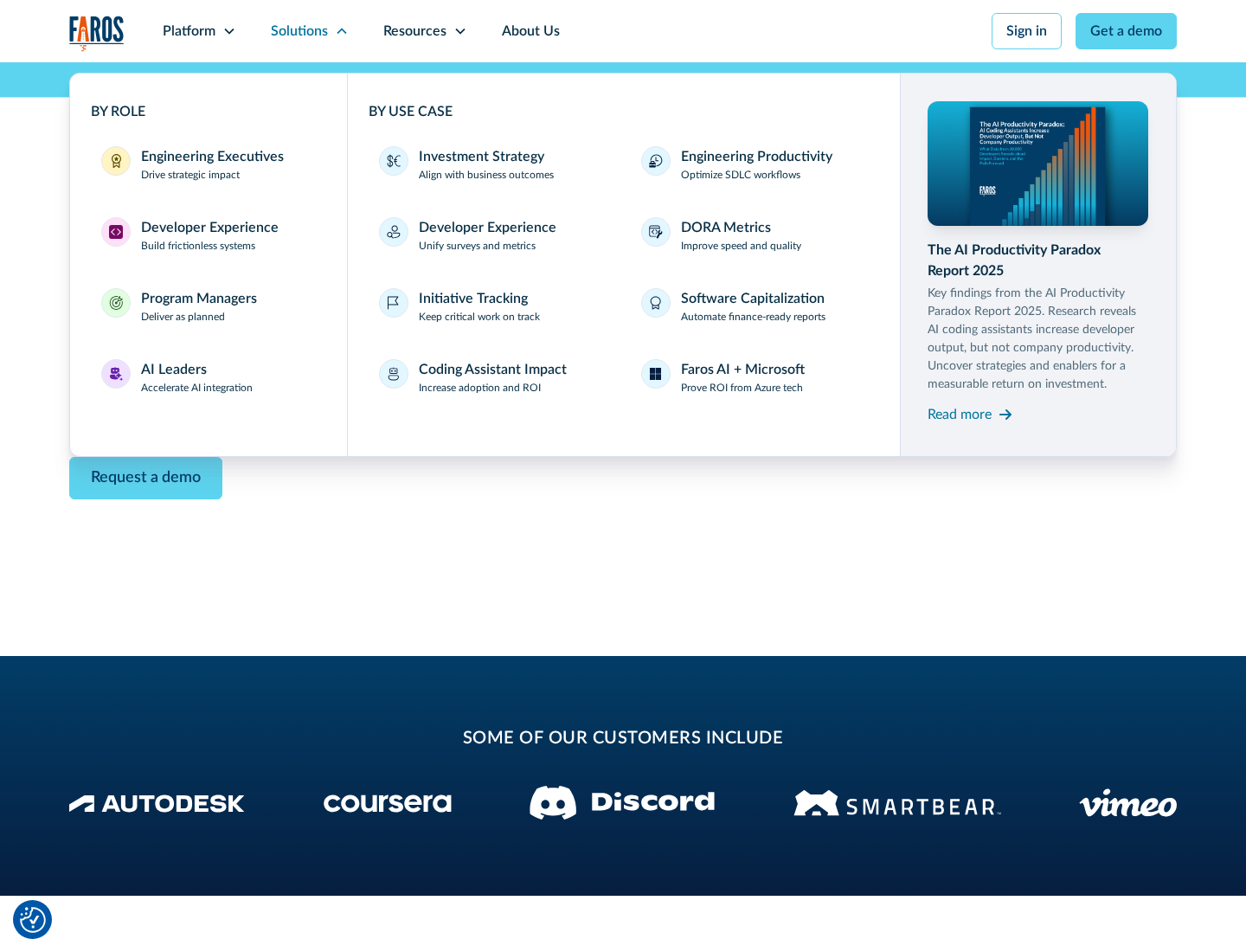
click at [960, 413] on div "Read more" at bounding box center [959, 414] width 64 height 21
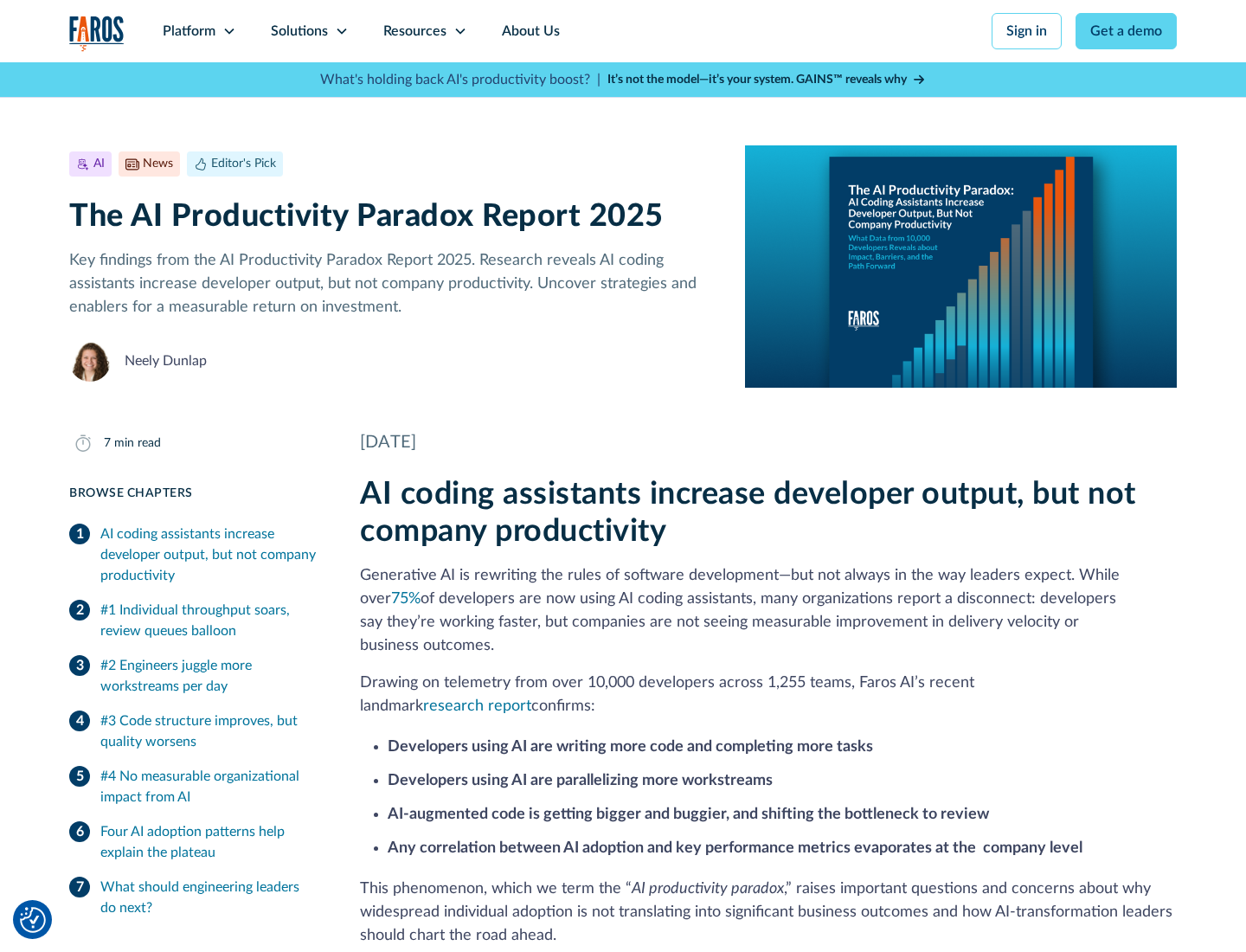
click at [458, 31] on icon at bounding box center [460, 31] width 14 height 14
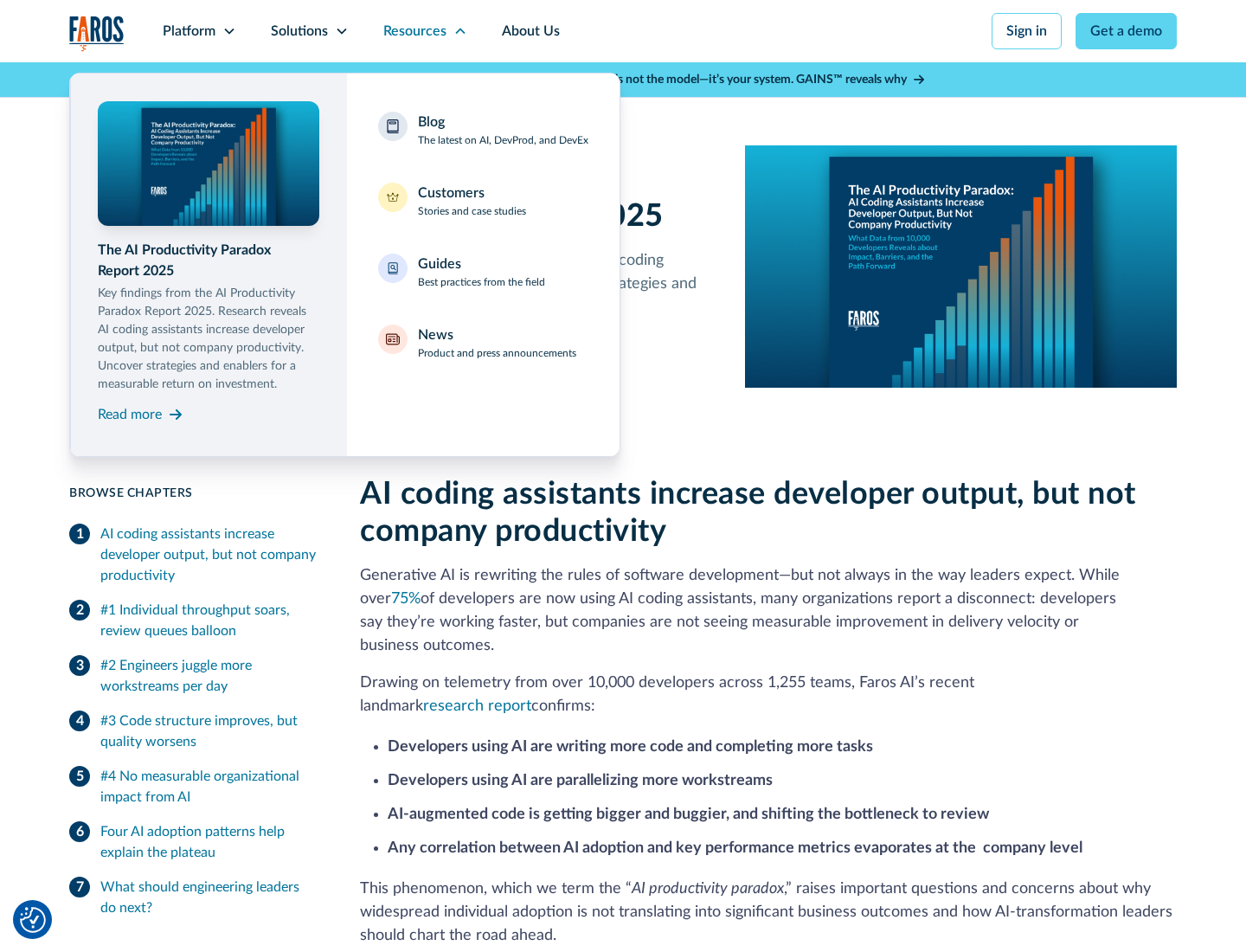
click at [503, 130] on div "Blog The latest on AI, DevProd, and DevEx" at bounding box center [503, 129] width 170 height 36
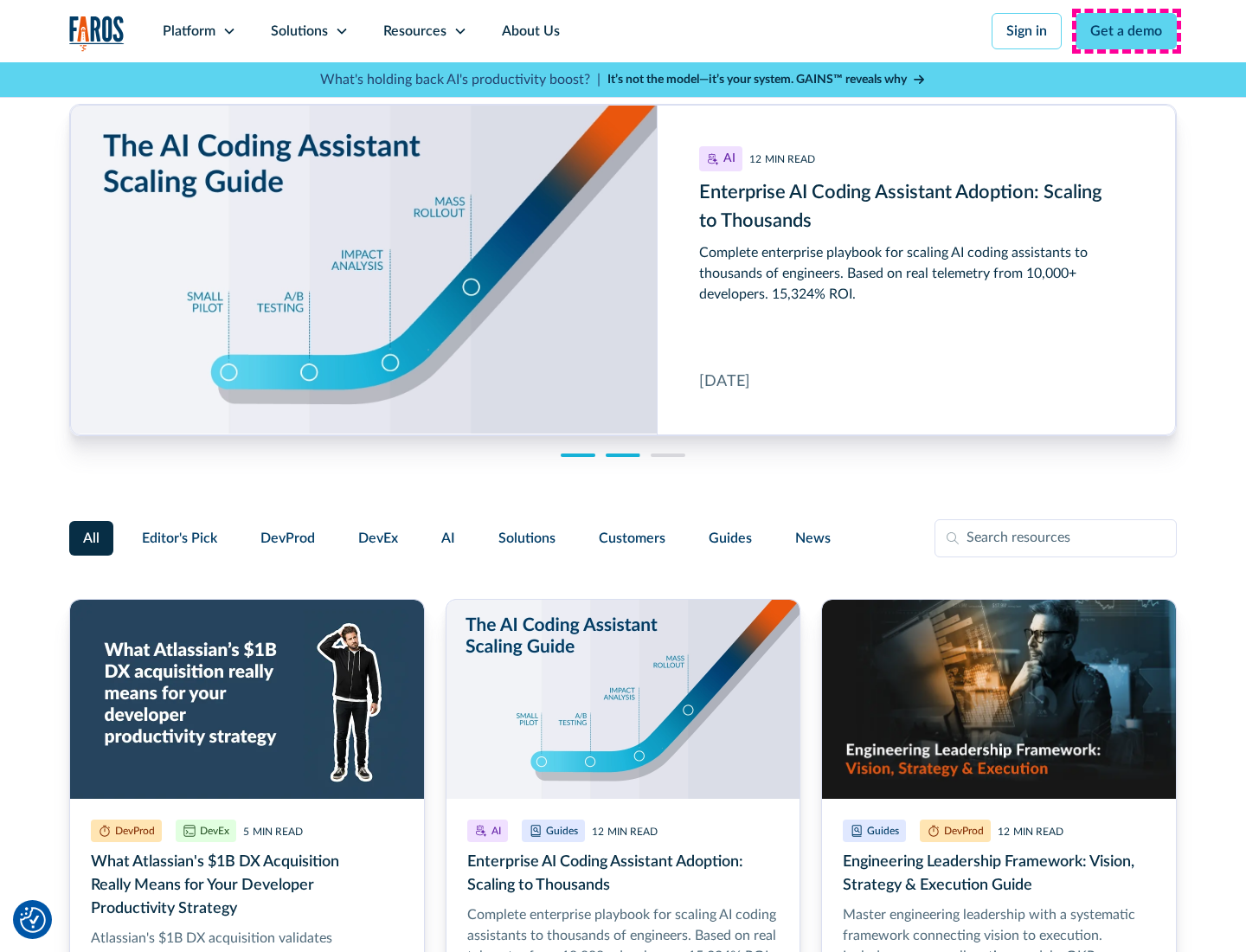
click at [1126, 31] on link "Get a demo" at bounding box center [1126, 30] width 101 height 36
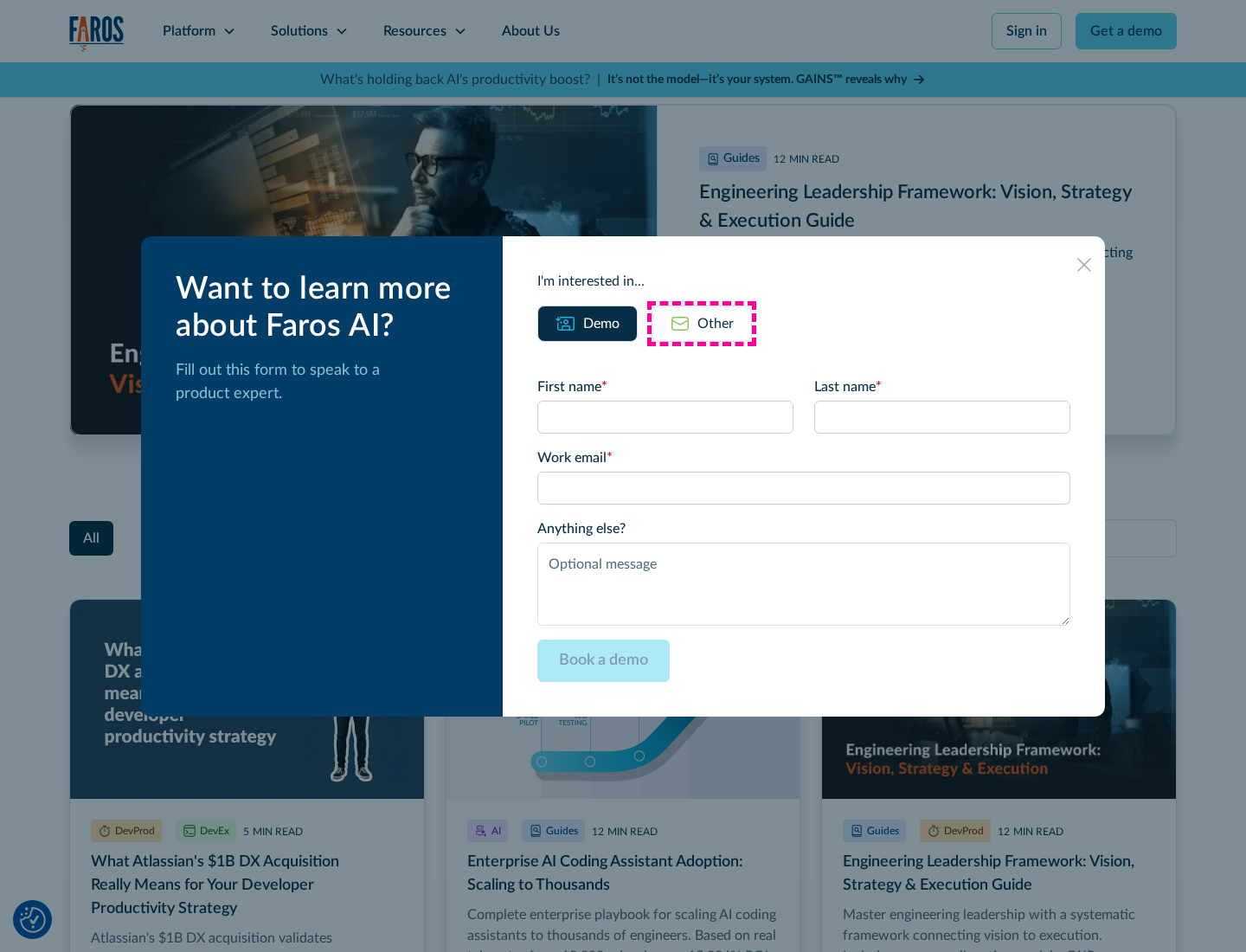
click at [701, 323] on div "Other" at bounding box center [715, 323] width 36 height 21
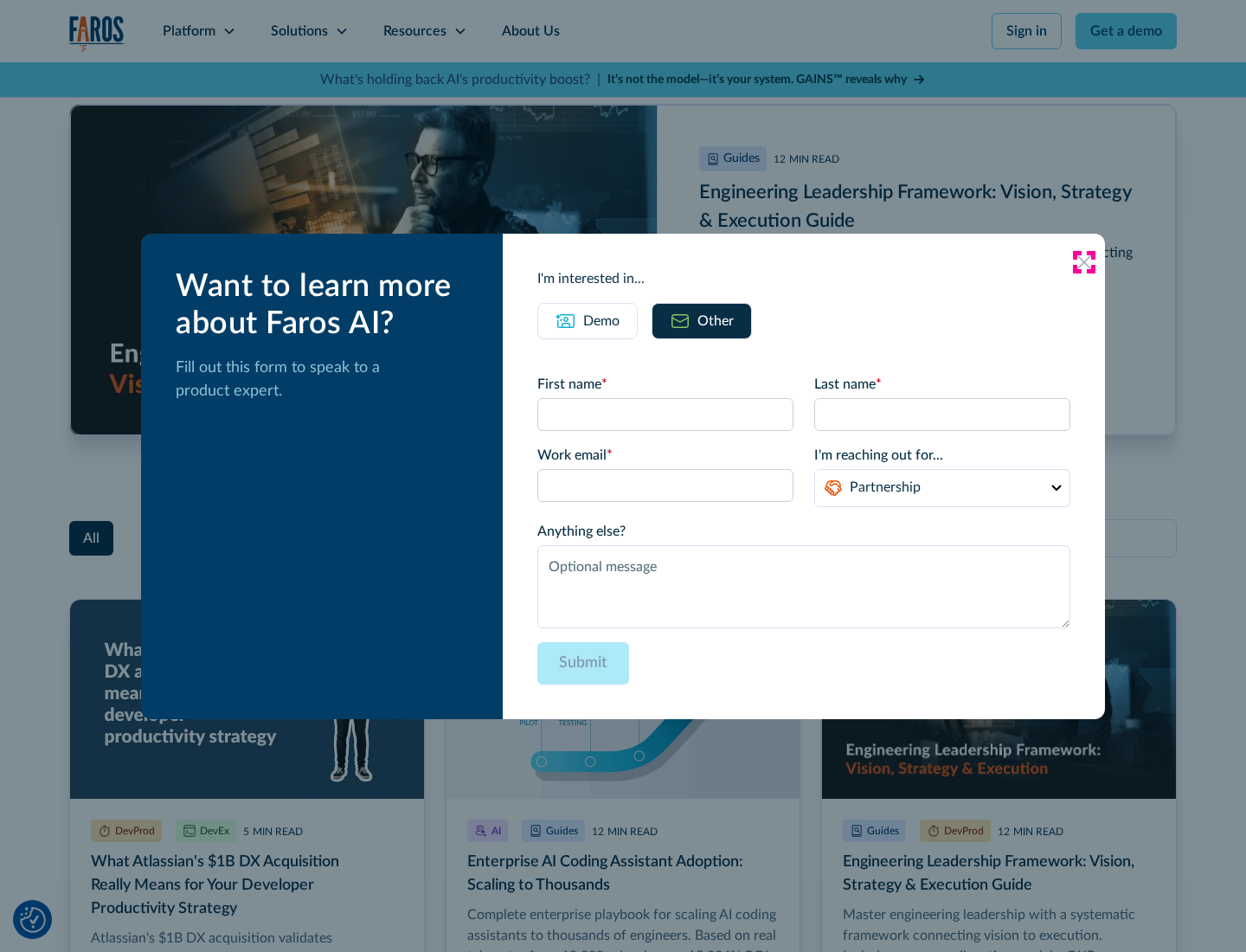
click at [1084, 262] on icon at bounding box center [1084, 262] width 14 height 14
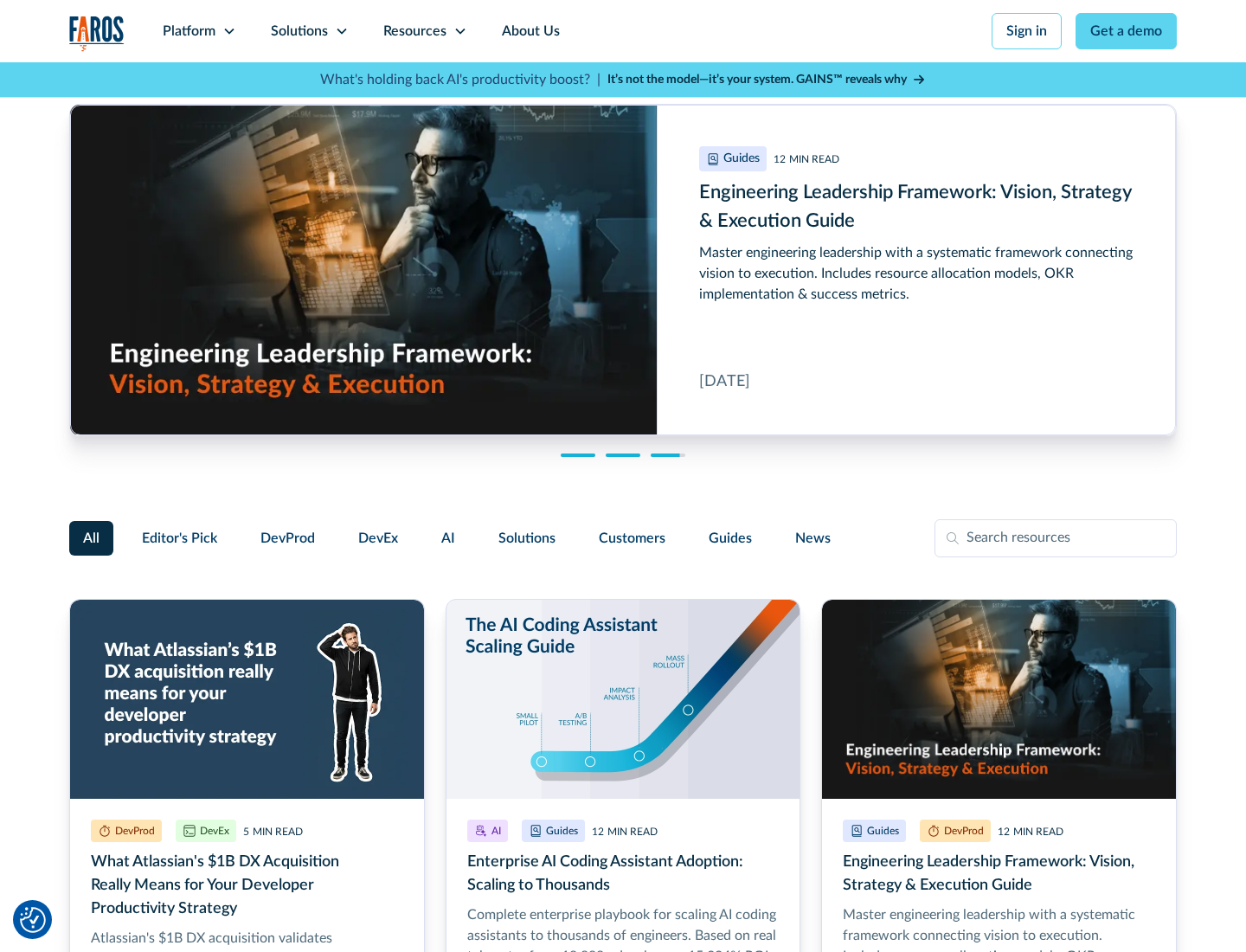
click at [529, 31] on link "About Us" at bounding box center [531, 31] width 93 height 63
